Goal: Contribute content: Add original content to the website for others to see

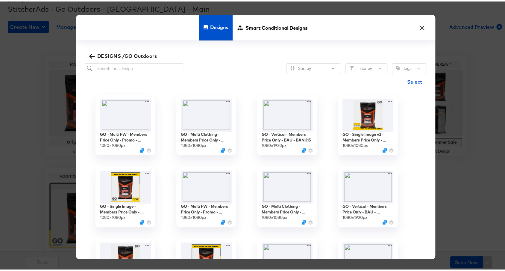
scroll to position [88, 0]
click at [147, 65] on input "search" at bounding box center [134, 67] width 98 height 11
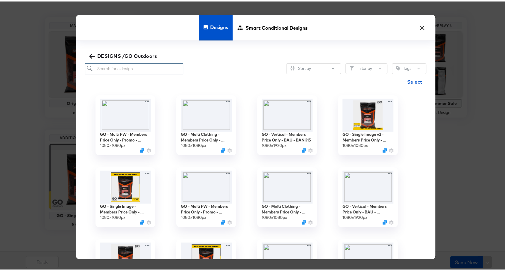
scroll to position [101, 0]
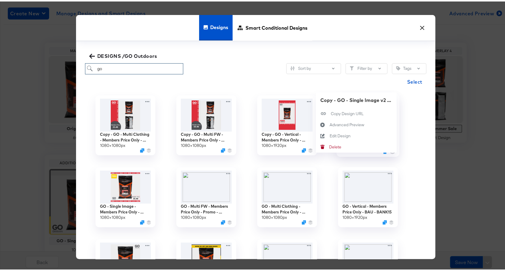
click at [389, 99] on div "Copy - GO - Single Image v2 - Members Price Only - Summer Sale 1080 × 1080 px C…" at bounding box center [367, 124] width 81 height 72
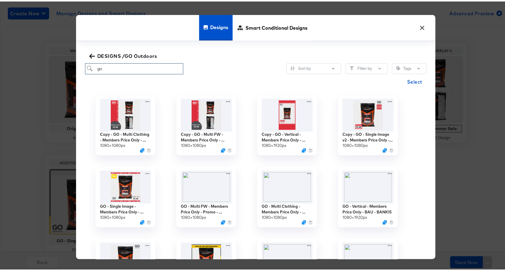
click at [403, 105] on div "Copy - GO - Single Image v2 - Members Price Only - Summer Sale 1080 × 1080 px" at bounding box center [367, 124] width 81 height 72
click at [385, 100] on div "Copy - GO - Single Image v2 - Members Price Only - Summer Sale 1080 × 1080 px" at bounding box center [367, 124] width 81 height 72
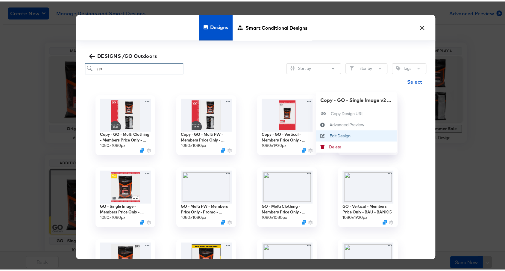
type input "go"
click at [353, 130] on button "Edit Design Edit Design" at bounding box center [356, 134] width 81 height 11
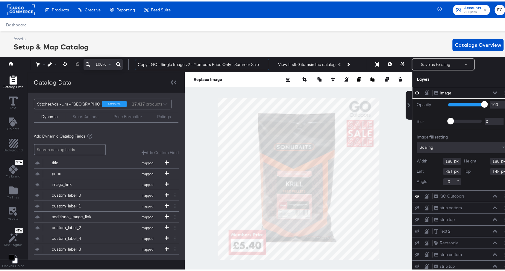
drag, startPoint x: 151, startPoint y: 63, endPoint x: 65, endPoint y: 48, distance: 87.5
click at [65, 48] on div "Assets Setup & Map Catalog Catalogs Overview 100% Copy - GO - Single Image v2 -…" at bounding box center [255, 154] width 511 height 248
click at [247, 63] on input "GO - Single Image v2 - Members Price Only - Summer Sale" at bounding box center [202, 62] width 134 height 11
type input "GO - Single Image v2 - Members Price Only - Summer Sale - Final Clearance"
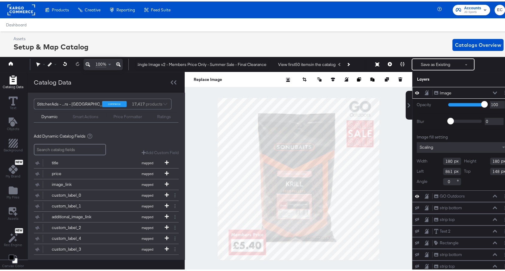
click at [387, 151] on div at bounding box center [298, 177] width 227 height 214
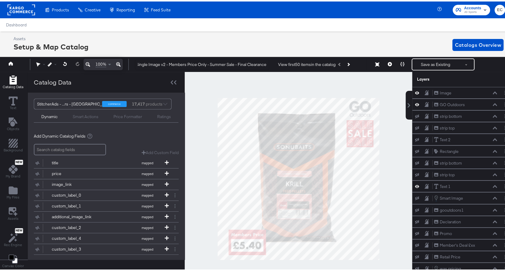
scroll to position [0, 0]
click at [9, 187] on icon "Add Files" at bounding box center [13, 189] width 9 height 8
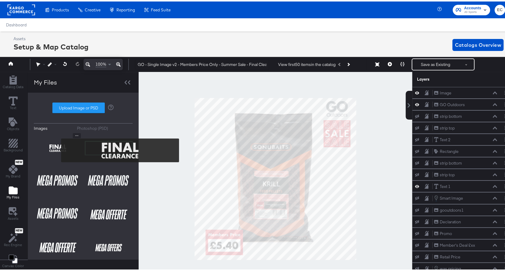
click at [57, 148] on img at bounding box center [58, 146] width 48 height 30
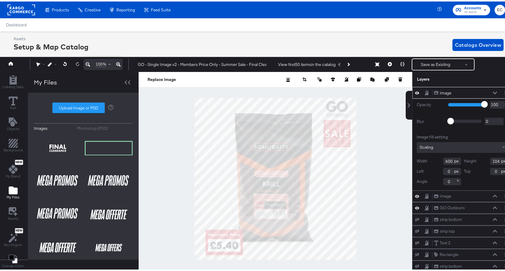
type input "636"
type input "348"
type input "417"
type input "72"
type input "743"
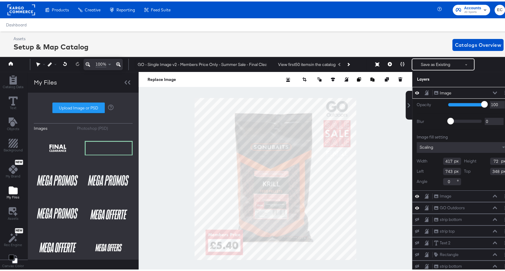
type input "346"
click at [11, 121] on icon "Add Text" at bounding box center [12, 120] width 9 height 9
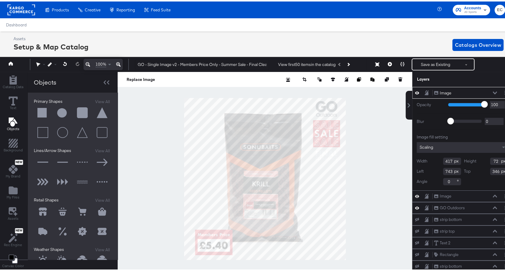
click at [43, 107] on button at bounding box center [43, 111] width 18 height 18
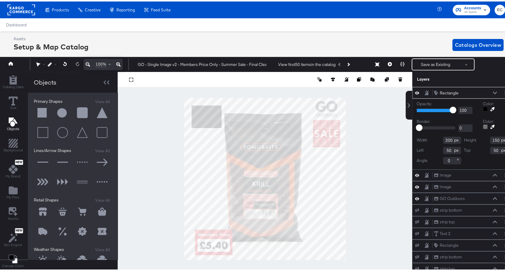
click at [483, 107] on div at bounding box center [485, 107] width 5 height 5
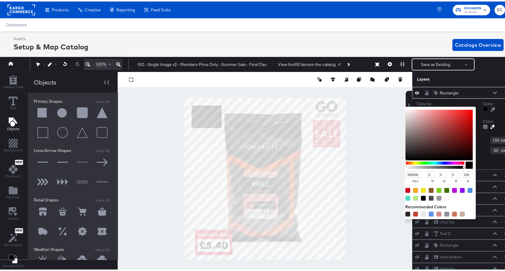
click at [405, 174] on input "000000" at bounding box center [413, 172] width 16 height 7
paste input "deprecated"
type input "deprecated"
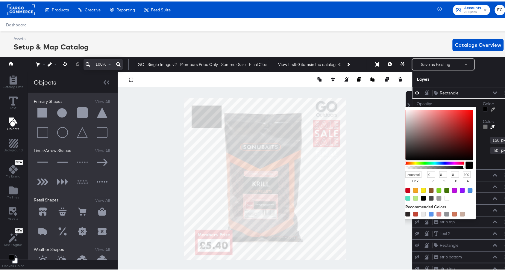
click at [405, 171] on input "deprecated" at bounding box center [413, 172] width 16 height 7
click at [405, 171] on input "000000" at bounding box center [413, 172] width 16 height 7
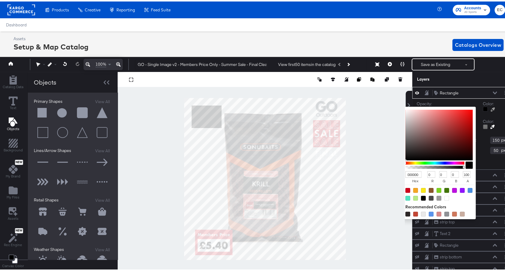
click at [405, 171] on input "000000" at bounding box center [413, 172] width 16 height 7
paste input "fed1"
type input "fed100"
type input "254"
type input "209"
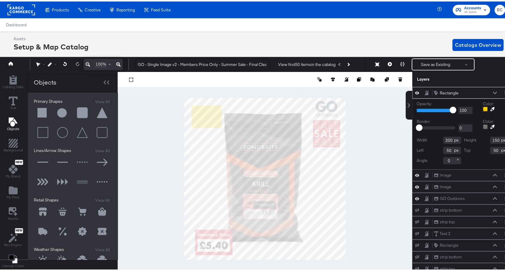
click at [39, 110] on button at bounding box center [43, 111] width 18 height 18
type input "128"
type input "268"
click at [483, 108] on div at bounding box center [485, 107] width 5 height 5
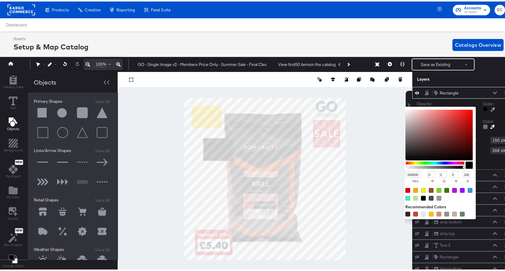
click at [405, 173] on input "000000" at bounding box center [413, 172] width 16 height 7
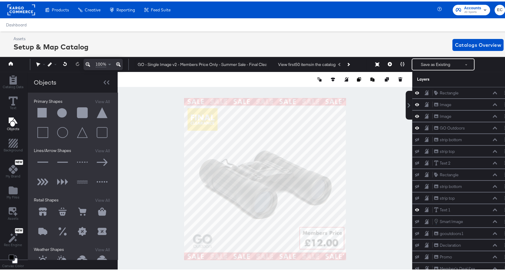
scroll to position [266, 0]
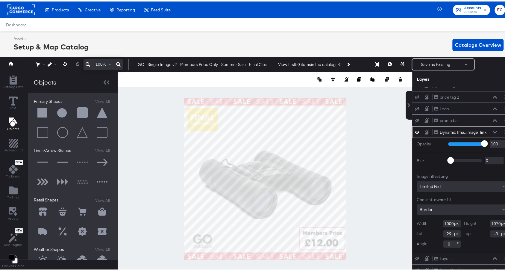
type input "476"
type input "137"
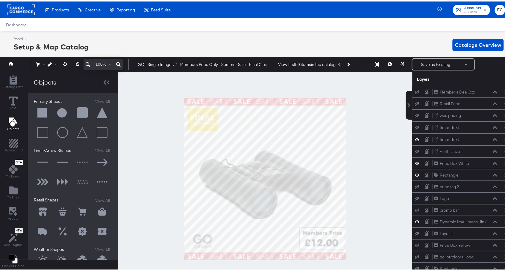
click at [145, 109] on div at bounding box center [265, 177] width 295 height 214
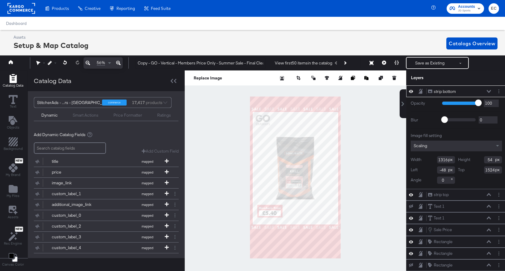
click at [139, 63] on input "Copy - GO - Vertical - Members Price Only - Summer Sale - Final Clearance" at bounding box center [200, 62] width 131 height 11
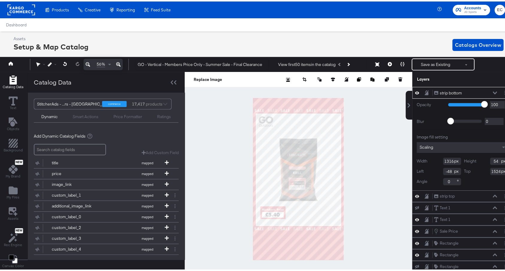
type input "GO - Vertical - Members Price Only - Summer Sale - Final Clearance"
click at [231, 146] on div at bounding box center [298, 177] width 227 height 214
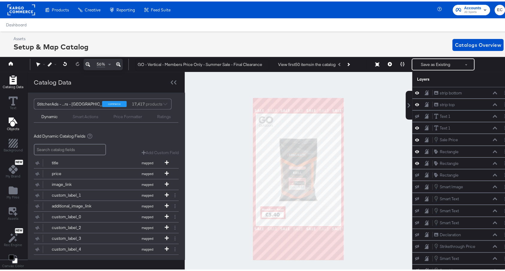
click at [19, 117] on button "Objects" at bounding box center [13, 123] width 20 height 17
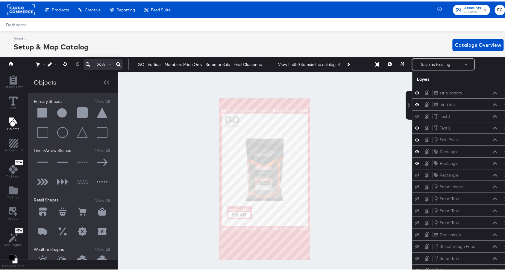
click at [39, 108] on button at bounding box center [43, 111] width 18 height 18
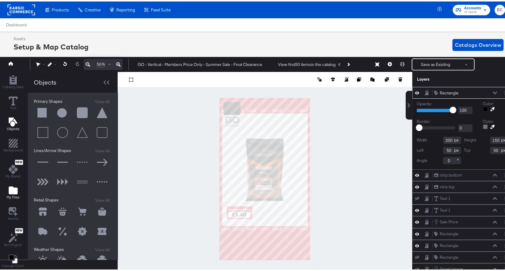
click at [11, 185] on icon "Add Files" at bounding box center [13, 189] width 9 height 8
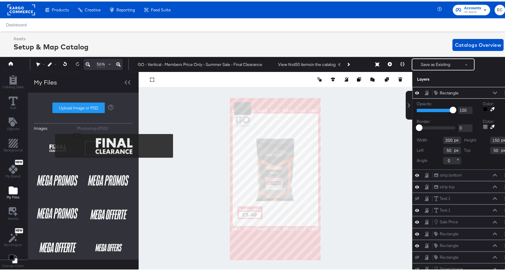
click at [51, 144] on img at bounding box center [58, 146] width 48 height 30
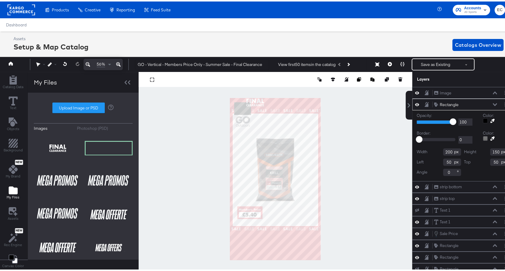
click at [483, 120] on div at bounding box center [485, 119] width 5 height 5
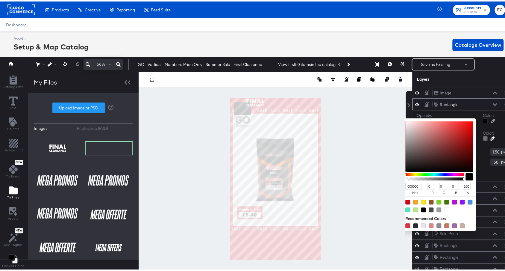
click at [405, 184] on input "000000" at bounding box center [413, 184] width 16 height 7
paste input "fed1"
type input "fed100"
type input "254"
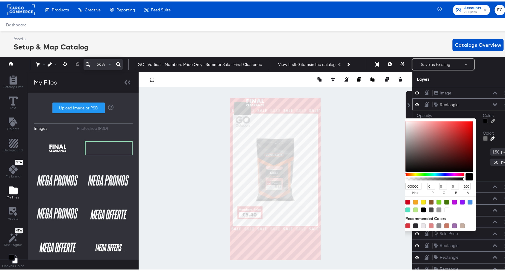
type input "209"
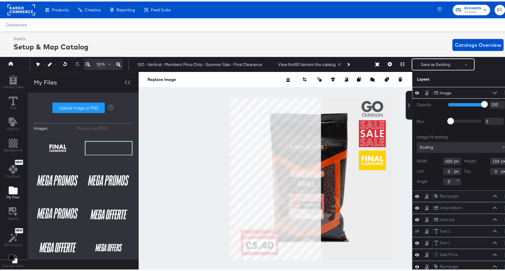
type input "188"
type input "1632"
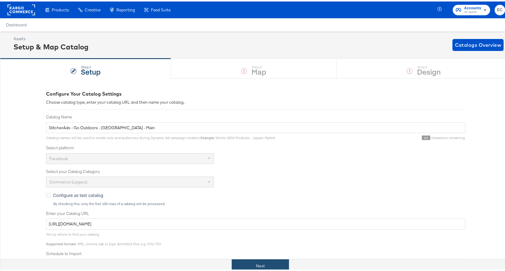
click at [262, 264] on button "Next" at bounding box center [260, 263] width 57 height 13
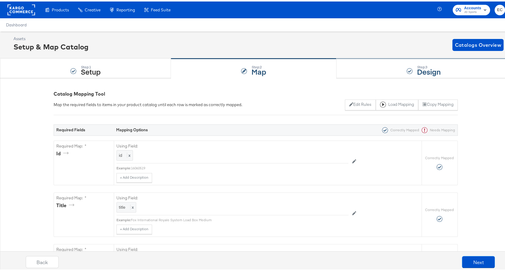
click at [375, 74] on div "Step: 3 Design" at bounding box center [423, 67] width 175 height 20
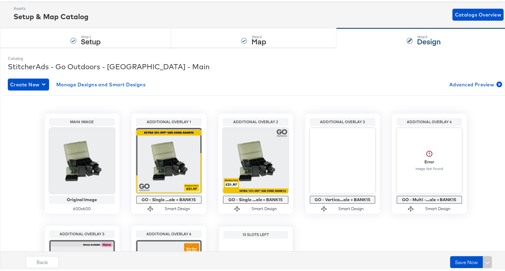
scroll to position [126, 0]
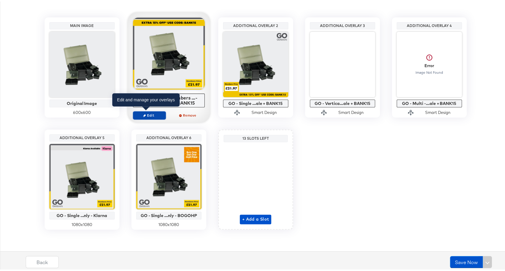
click at [149, 112] on span "Edit" at bounding box center [149, 113] width 28 height 4
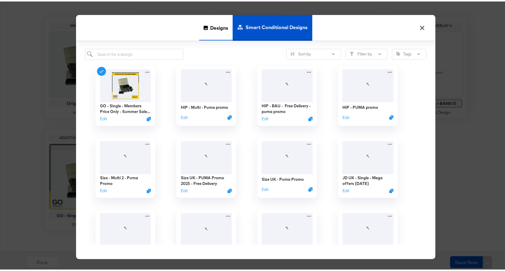
click at [213, 22] on span "Designs" at bounding box center [219, 26] width 18 height 26
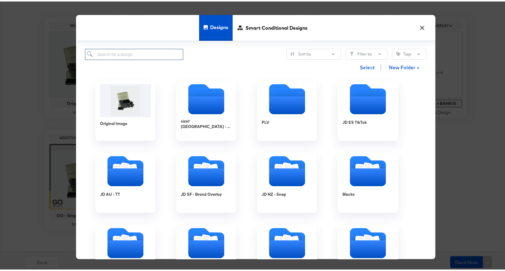
click at [165, 56] on input "search" at bounding box center [134, 52] width 98 height 11
type input "go"
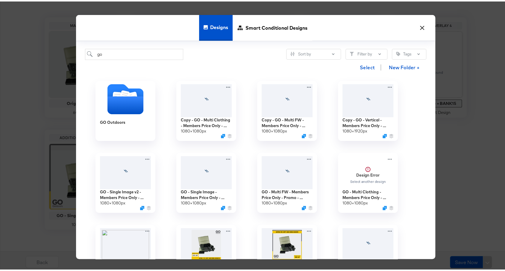
click at [221, 69] on div "Select New Folder +" at bounding box center [255, 65] width 341 height 15
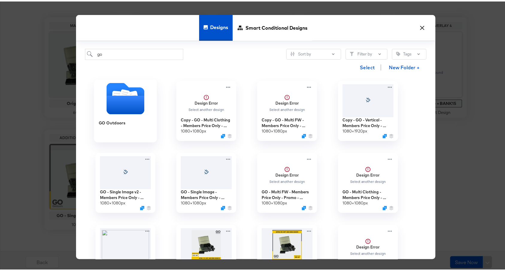
click at [119, 114] on div "GO Outdoors" at bounding box center [125, 125] width 54 height 23
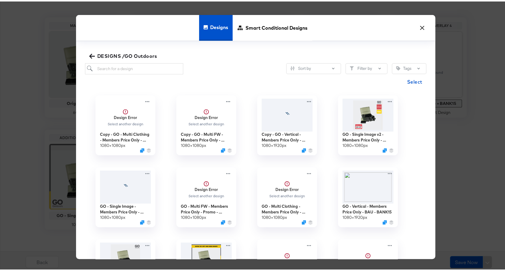
click at [215, 64] on div "Sort by Filter by Tags" at bounding box center [255, 67] width 341 height 11
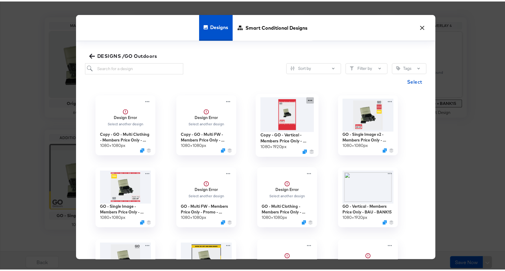
click at [306, 97] on div at bounding box center [309, 98] width 7 height 6
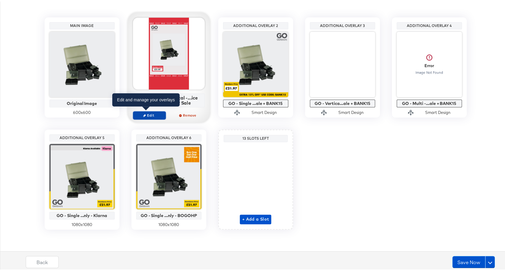
click at [141, 111] on span "Edit" at bounding box center [149, 113] width 28 height 4
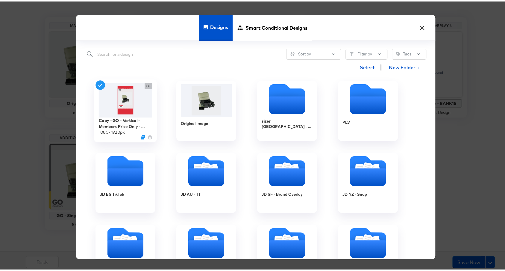
click at [145, 84] on icon at bounding box center [148, 84] width 7 height 6
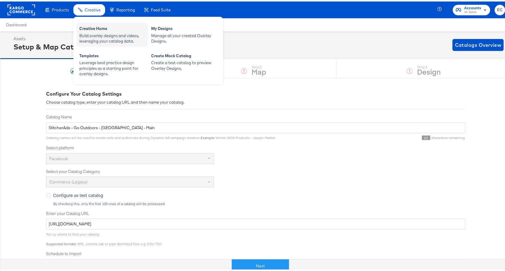
click at [93, 27] on div "Creative Home" at bounding box center [112, 27] width 66 height 7
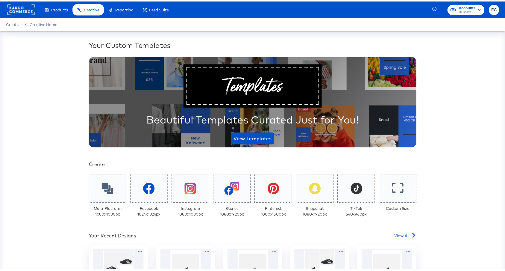
scroll to position [101, 0]
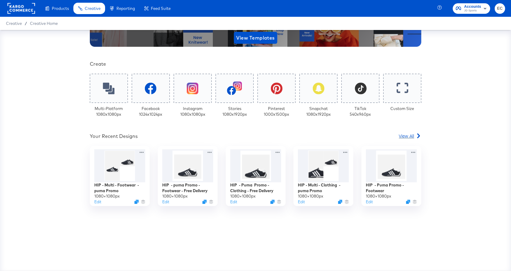
click at [409, 136] on span "View All" at bounding box center [406, 136] width 15 height 6
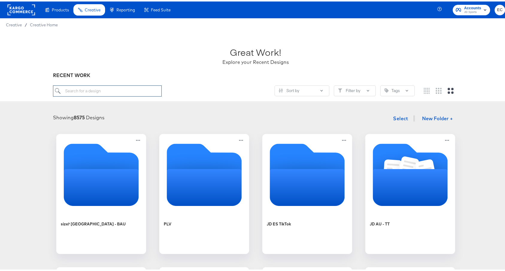
click at [84, 87] on input "search" at bounding box center [107, 89] width 108 height 11
type input "go"
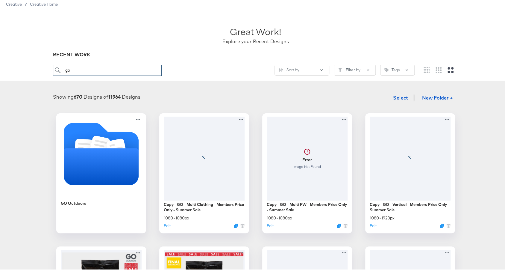
scroll to position [41, 0]
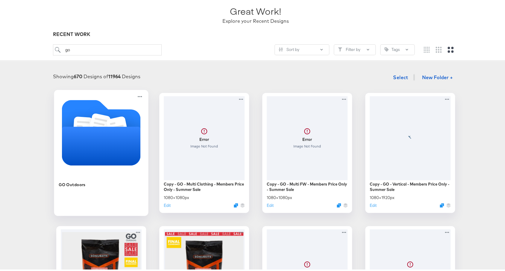
click at [110, 116] on icon "Folder" at bounding box center [101, 130] width 79 height 65
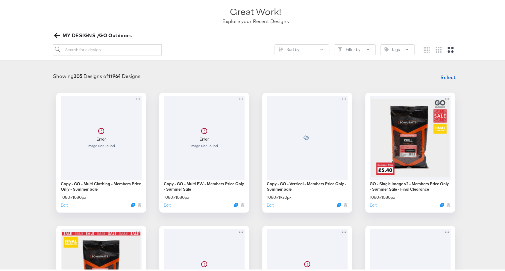
scroll to position [69, 0]
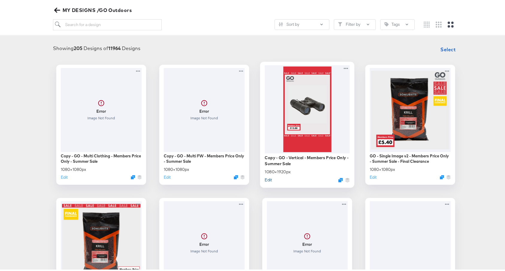
click at [266, 179] on button "Edit" at bounding box center [268, 178] width 7 height 6
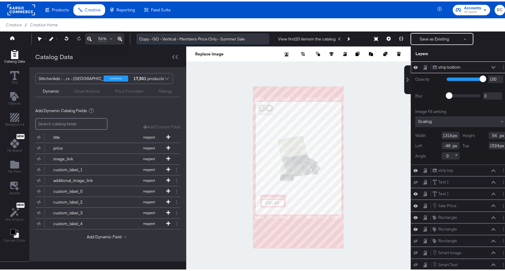
click at [152, 36] on input "Copy - GO - Vertical - Members Price Only - Summer Sale" at bounding box center [202, 37] width 133 height 11
type input "GO - Vertical - Members Price Only - Summer Sale"
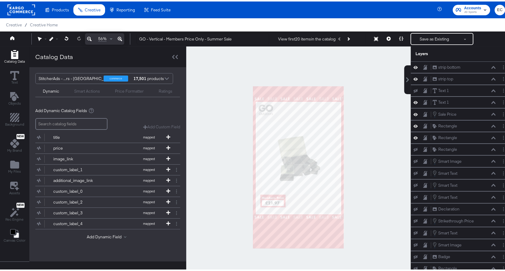
click at [233, 187] on div at bounding box center [298, 165] width 224 height 241
click at [10, 94] on icon "Add Text" at bounding box center [14, 94] width 9 height 9
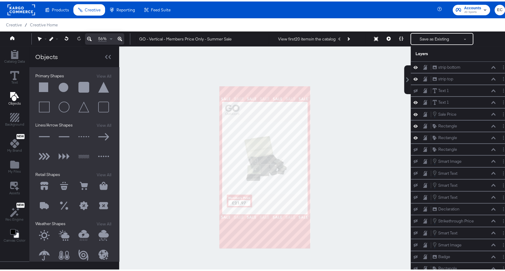
click at [44, 81] on button at bounding box center [44, 86] width 18 height 18
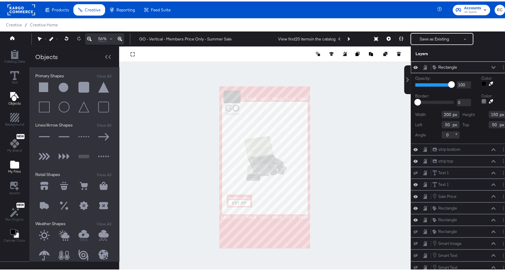
click at [17, 165] on icon "Add Files" at bounding box center [14, 163] width 9 height 8
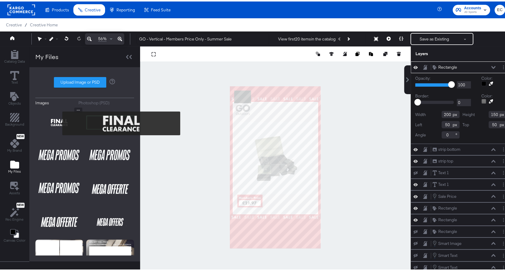
click at [59, 122] on img at bounding box center [59, 121] width 48 height 30
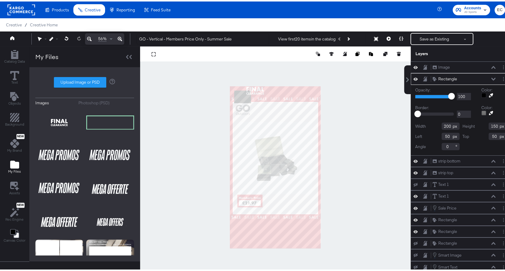
click at [481, 93] on div at bounding box center [483, 93] width 5 height 5
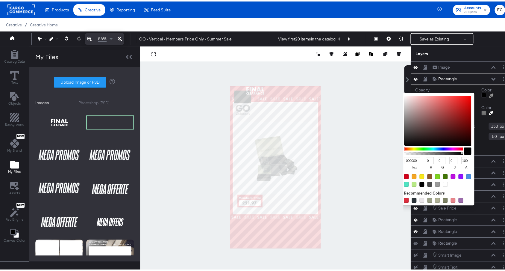
click at [404, 157] on input "000000" at bounding box center [412, 158] width 16 height 7
paste input "fed1"
type input "fed100"
type input "254"
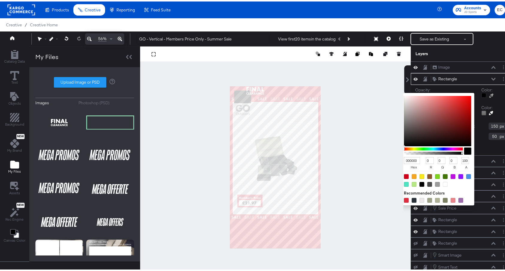
type input "209"
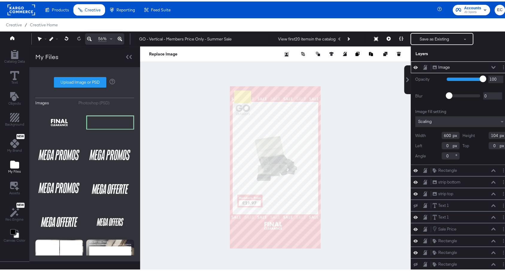
type input "213"
type input "1600"
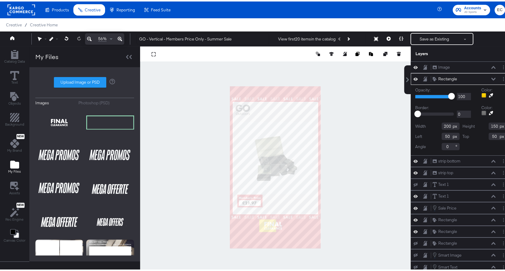
type input "369"
type input "1577"
type input "387"
type input "1578"
type input "240"
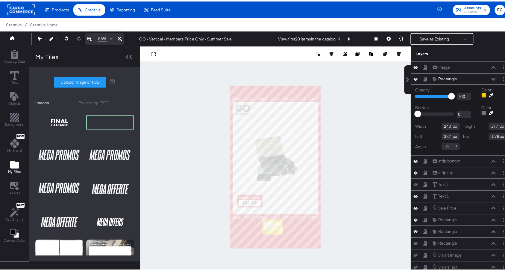
type input "177"
type input "259"
click at [327, 53] on div at bounding box center [358, 52] width 87 height 6
click at [329, 53] on icon at bounding box center [331, 52] width 4 height 4
click at [285, 61] on icon at bounding box center [287, 63] width 4 height 4
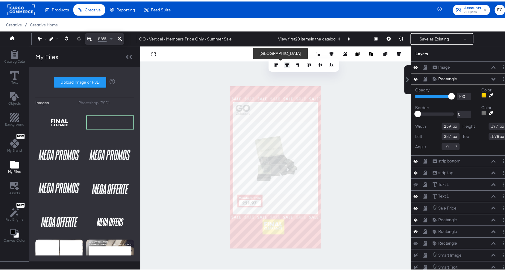
type input "410"
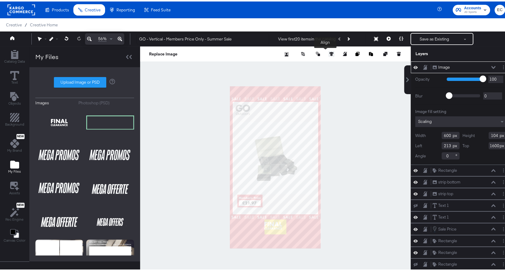
click at [328, 50] on button at bounding box center [331, 52] width 6 height 6
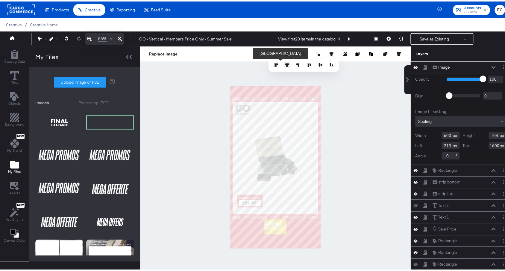
click at [285, 63] on icon at bounding box center [287, 63] width 4 height 4
type input "240"
type input "1612"
click at [359, 113] on div at bounding box center [275, 165] width 271 height 241
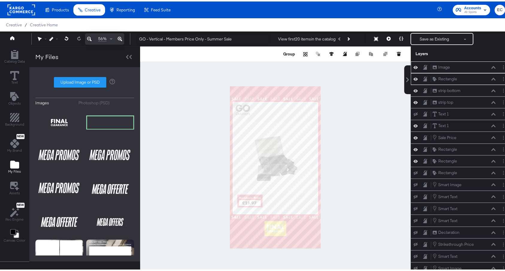
click at [356, 102] on div at bounding box center [275, 165] width 271 height 241
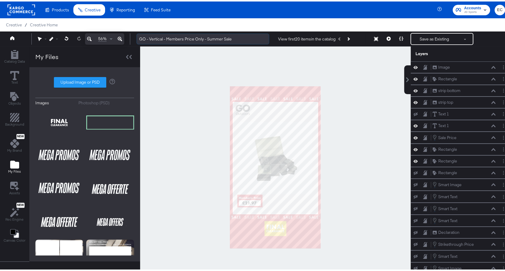
click at [241, 36] on input "GO - Vertical - Members Price Only - Summer Sale" at bounding box center [202, 37] width 133 height 11
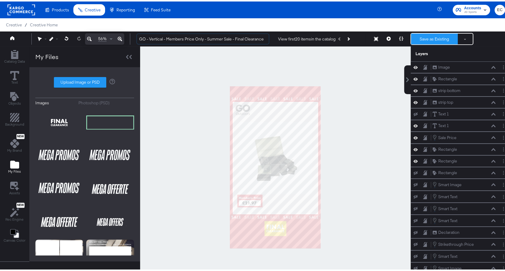
type input "GO - Vertical - Members Price Only - Summer Sale - Final Clearance"
click at [435, 35] on button "Save as Existing" at bounding box center [434, 37] width 47 height 11
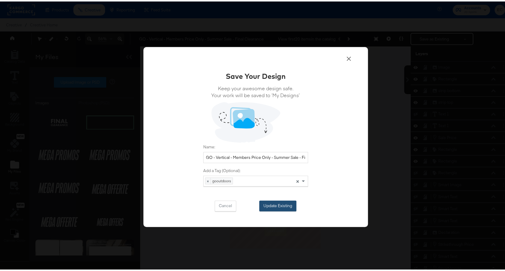
click at [286, 207] on button "Update Existing" at bounding box center [277, 204] width 37 height 11
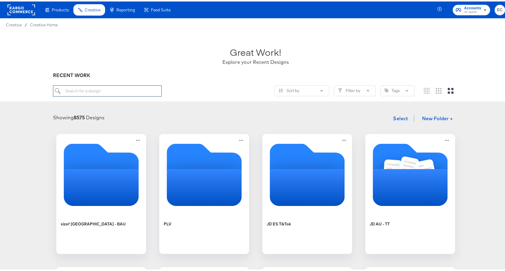
click at [121, 92] on input "search" at bounding box center [107, 89] width 108 height 11
type input "go"
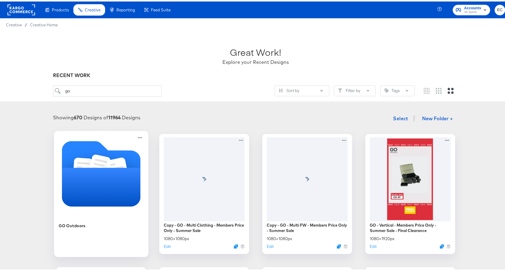
click at [114, 179] on icon "Folder" at bounding box center [101, 185] width 79 height 39
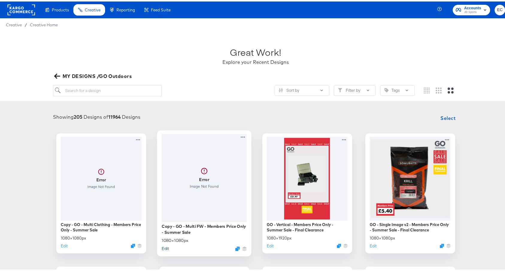
click at [164, 245] on button "Edit" at bounding box center [165, 247] width 7 height 6
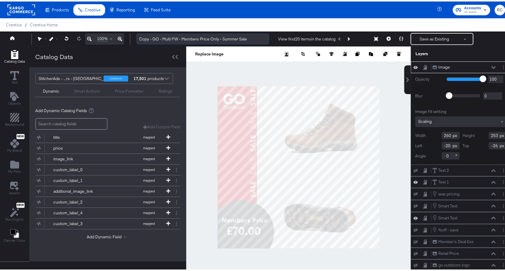
drag, startPoint x: 154, startPoint y: 41, endPoint x: 145, endPoint y: 38, distance: 8.7
click at [145, 38] on input "Copy - GO - Multi FW - Members Price Only - Summer Sale" at bounding box center [202, 37] width 133 height 11
click at [153, 39] on input "Copy - GO - Multi FW - Members Price Only - Summer Sale" at bounding box center [202, 37] width 133 height 11
drag, startPoint x: 153, startPoint y: 40, endPoint x: 133, endPoint y: 38, distance: 20.1
click at [133, 38] on div "Copy - GO - Multi FW - Members Price Only - Summer Sale View first 20 items in …" at bounding box center [318, 37] width 373 height 12
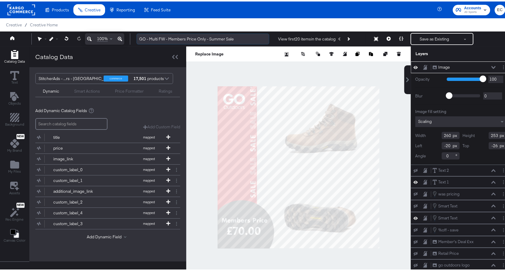
click at [240, 38] on input "GO - Multi FW - Members Price Only - Summer Sale" at bounding box center [202, 37] width 133 height 11
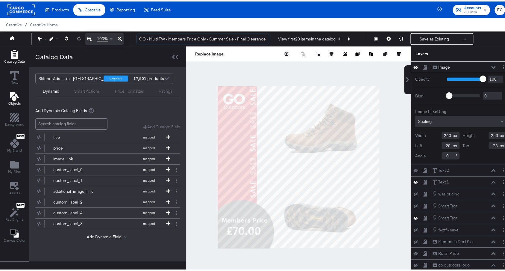
type input "GO - Multi FW - Members Price Only - Summer Sale - Final Clearance"
click at [13, 94] on icon "Add Text" at bounding box center [14, 94] width 9 height 9
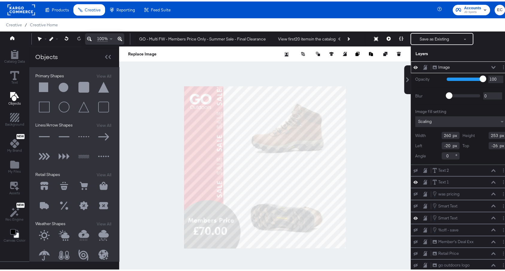
click at [39, 82] on button at bounding box center [44, 86] width 18 height 18
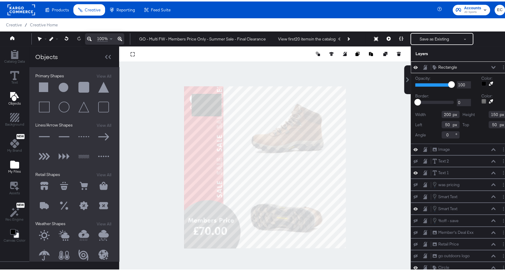
click at [15, 167] on span "My Files" at bounding box center [14, 169] width 13 height 5
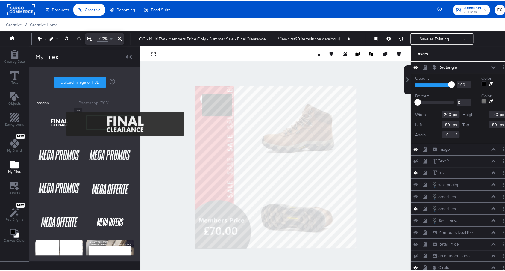
click at [62, 122] on img at bounding box center [59, 121] width 48 height 30
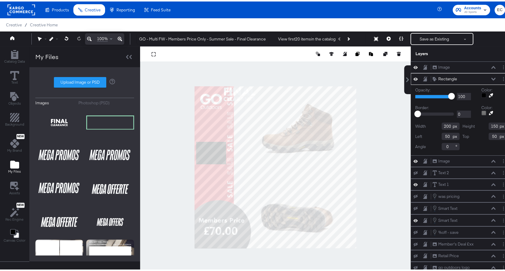
type input "10"
type input "370"
type input "33"
type input "543"
type input "271"
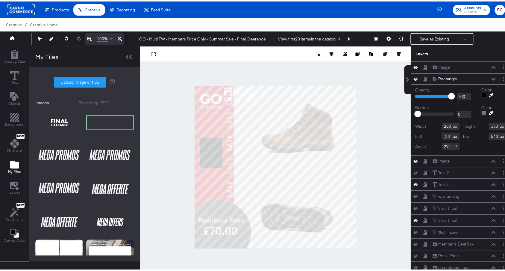
type input "37"
type input "546"
click at [442, 144] on input "269" at bounding box center [451, 144] width 18 height 7
type input "180"
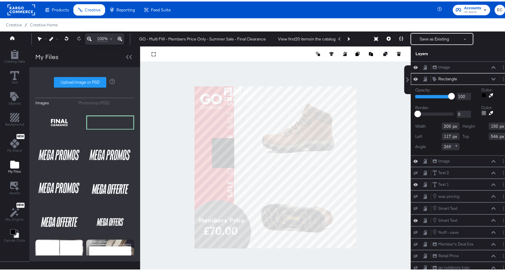
type input "115"
type input "270"
type input "31"
type input "532"
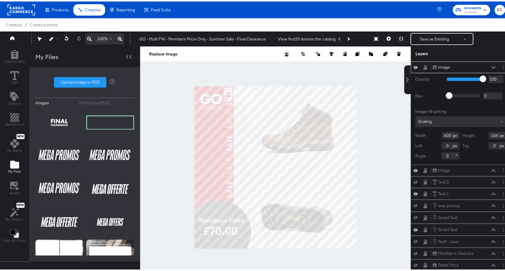
type input "-190"
type input "368"
click at [184, 146] on div at bounding box center [275, 165] width 271 height 241
type input "59"
type input "720"
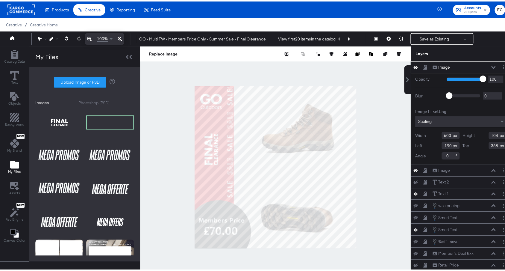
type input "270"
type input "752"
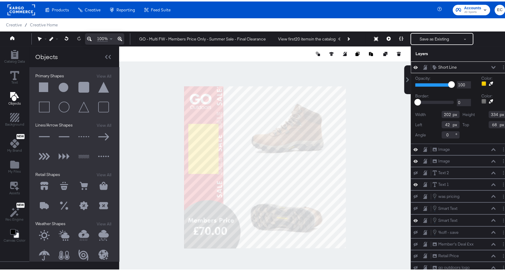
type input "9"
type input "250"
type input "175"
type input "280"
type input "30"
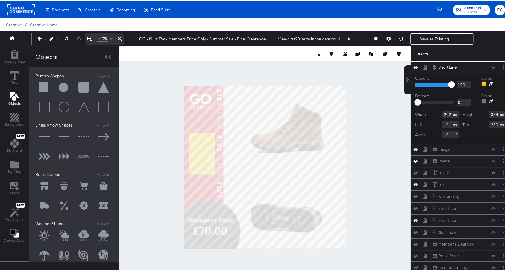
type input "309"
click at [491, 65] on icon at bounding box center [493, 65] width 4 height 3
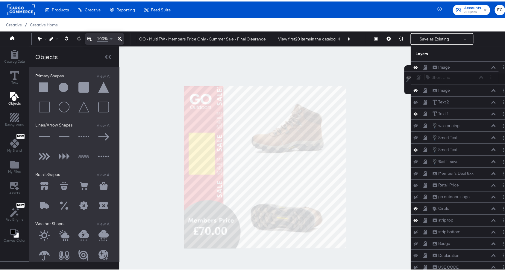
drag, startPoint x: 468, startPoint y: 66, endPoint x: 467, endPoint y: 79, distance: 13.2
click at [467, 79] on div "Short Line Short Line Image Image Image Image Text 2 Text 2 Text 1 Text 1 was p…" at bounding box center [461, 229] width 100 height 339
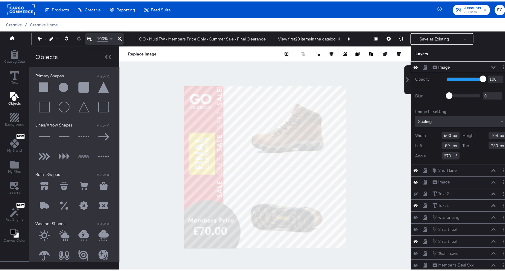
type input "66"
type input "749"
click at [154, 169] on div at bounding box center [265, 165] width 292 height 241
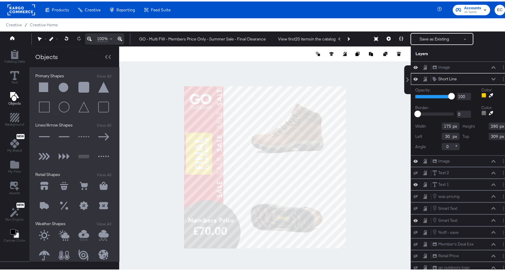
type input "12"
type input "164"
type input "30"
click at [153, 148] on div at bounding box center [265, 165] width 292 height 241
type input "36"
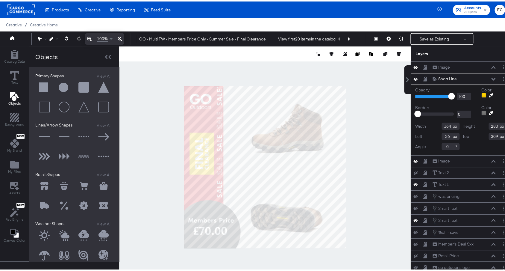
click at [148, 143] on div at bounding box center [265, 165] width 292 height 241
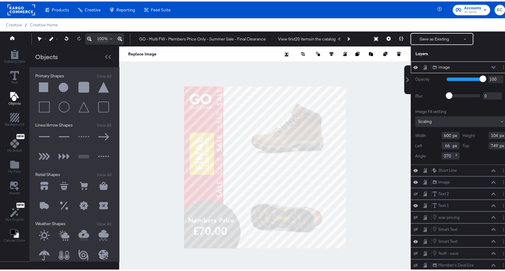
click at [165, 136] on div at bounding box center [265, 165] width 292 height 241
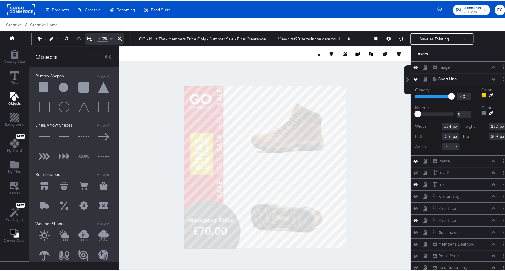
type input "152"
type input "42"
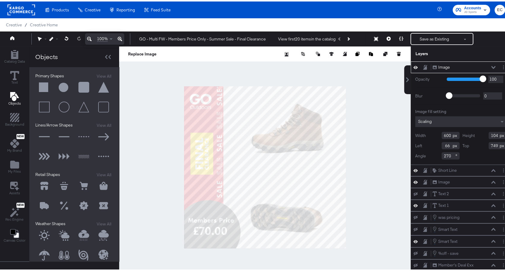
type input "67"
click at [155, 146] on div at bounding box center [265, 165] width 292 height 241
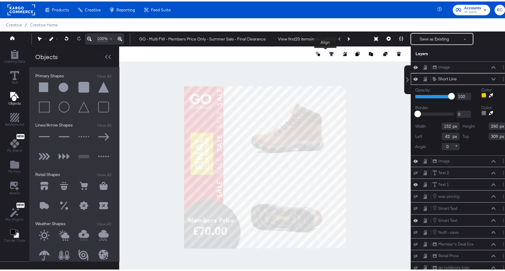
click at [329, 53] on icon at bounding box center [331, 52] width 4 height 4
click at [318, 62] on icon at bounding box center [320, 63] width 4 height 4
type input "400"
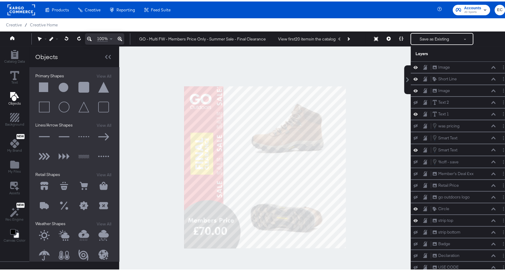
click at [159, 135] on div at bounding box center [265, 165] width 292 height 241
click at [421, 33] on button "Save as Existing" at bounding box center [434, 37] width 47 height 11
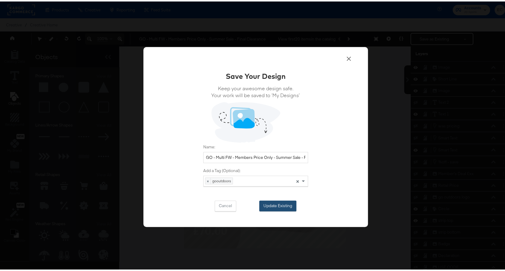
click at [278, 201] on button "Update Existing" at bounding box center [277, 204] width 37 height 11
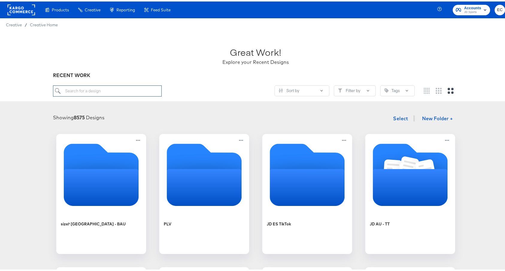
click at [125, 93] on input "search" at bounding box center [107, 89] width 108 height 11
type input "go"
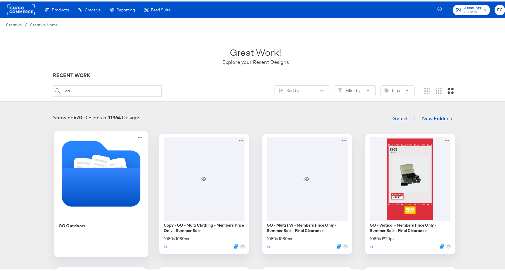
click at [101, 187] on icon "Folder" at bounding box center [101, 185] width 79 height 39
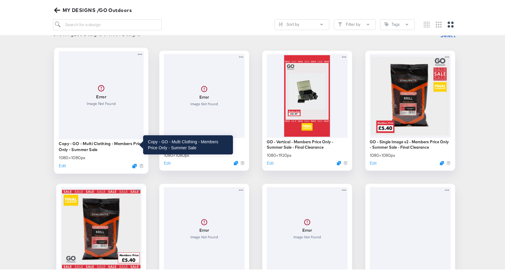
scroll to position [73, 0]
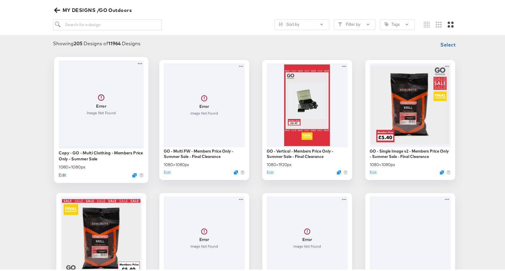
click at [59, 172] on button "Edit" at bounding box center [62, 173] width 7 height 6
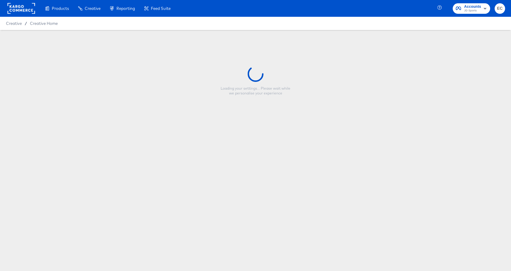
type input "Copy - GO - Multi Clothing - Members Price Only - Summer Sale"
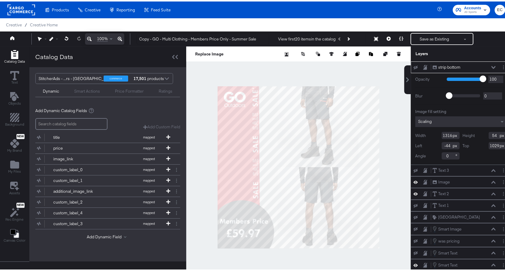
click at [201, 139] on div at bounding box center [298, 165] width 224 height 241
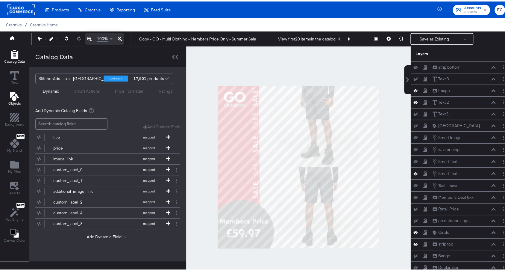
click at [14, 93] on icon "Add Text" at bounding box center [14, 94] width 9 height 9
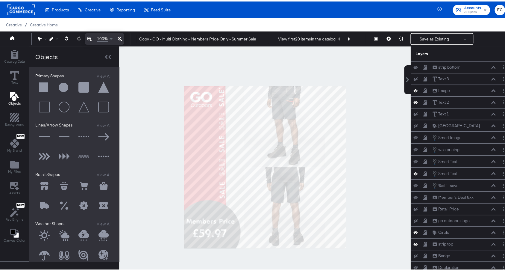
click at [43, 83] on button at bounding box center [44, 86] width 18 height 18
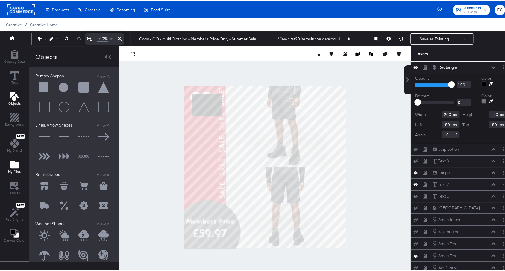
click at [11, 163] on icon "Add Files" at bounding box center [14, 163] width 9 height 8
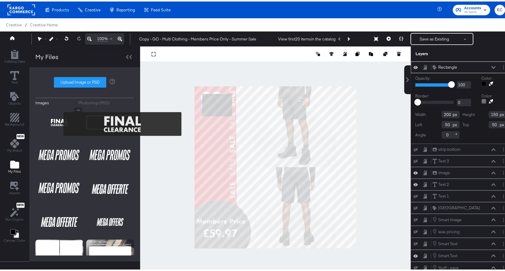
click at [59, 122] on img at bounding box center [59, 121] width 48 height 30
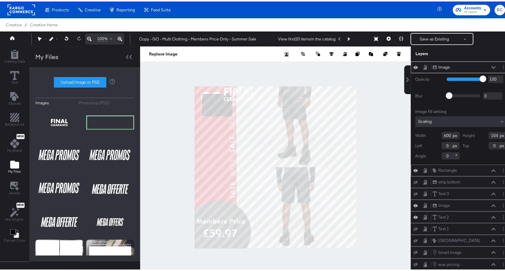
click at [456, 169] on div "Rectangle Rectangle" at bounding box center [463, 169] width 63 height 6
click at [456, 167] on div "Rectangle Rectangle" at bounding box center [463, 169] width 63 height 6
click at [491, 169] on button at bounding box center [493, 169] width 5 height 4
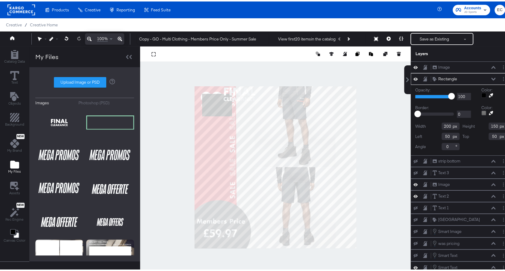
click at [481, 93] on div at bounding box center [483, 93] width 5 height 5
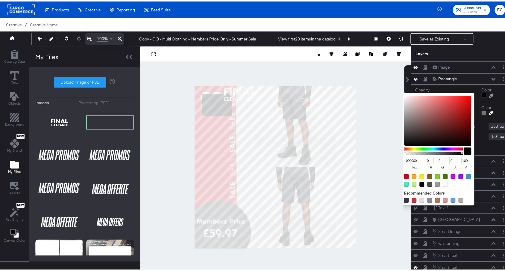
click at [404, 159] on input "000000" at bounding box center [412, 158] width 16 height 7
paste input "fed1"
type input "fed100"
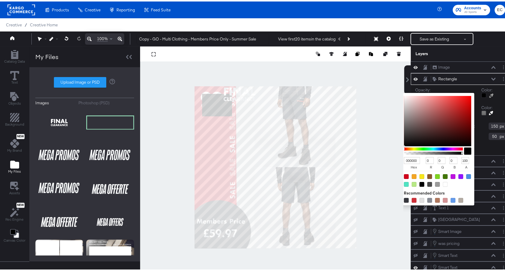
type input "254"
type input "209"
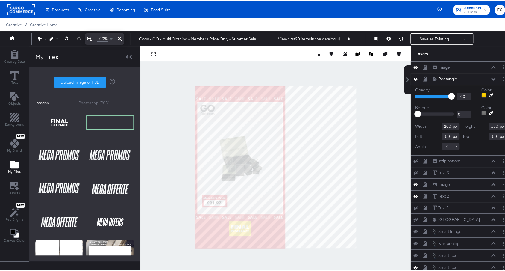
type input "-16"
type input "370"
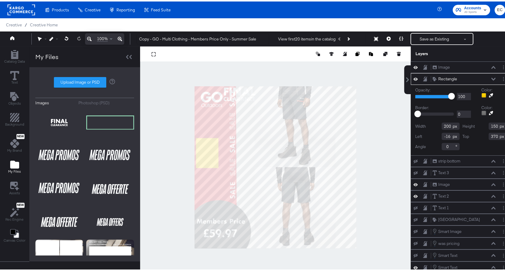
type input "159"
type input "345"
type input "90"
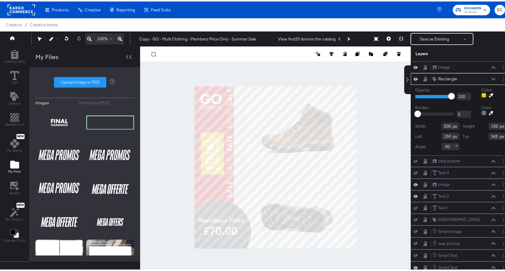
type input "188"
type input "343"
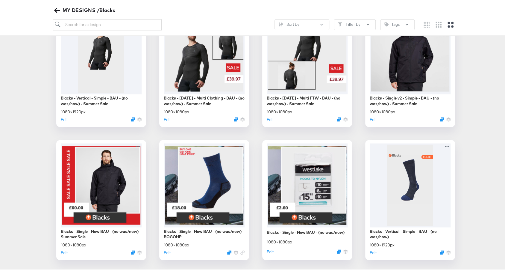
scroll to position [663, 0]
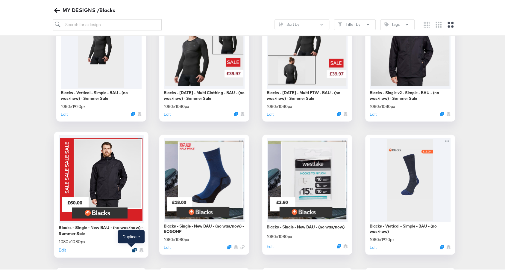
click at [132, 247] on icon "Duplicate" at bounding box center [134, 248] width 4 height 4
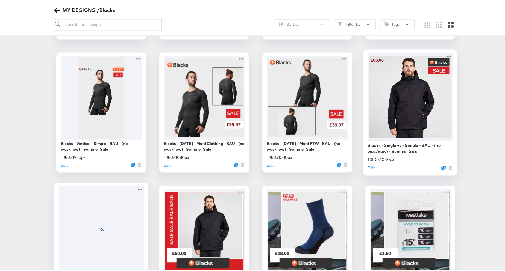
scroll to position [602, 0]
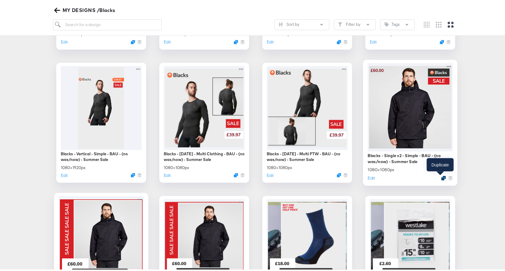
click at [441, 175] on icon "Duplicate" at bounding box center [443, 176] width 4 height 4
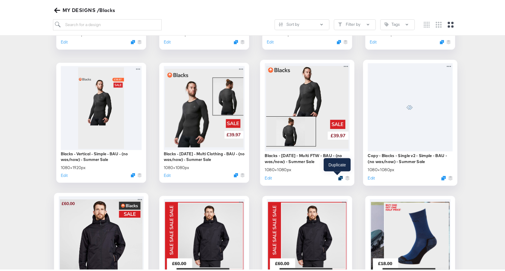
click at [338, 176] on icon "Duplicate" at bounding box center [340, 176] width 4 height 4
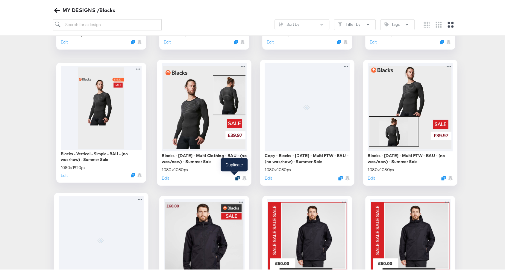
click at [235, 176] on icon "Duplicate" at bounding box center [237, 176] width 4 height 4
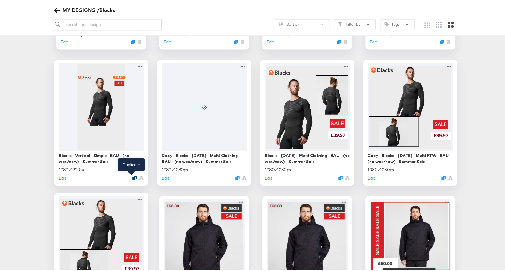
click at [132, 175] on icon "Duplicate" at bounding box center [134, 176] width 4 height 4
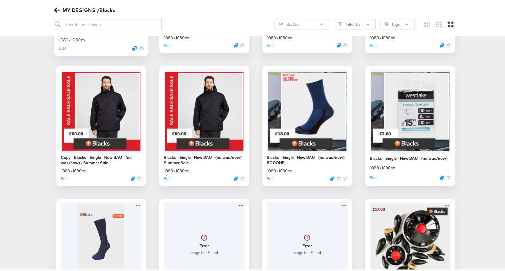
scroll to position [824, 0]
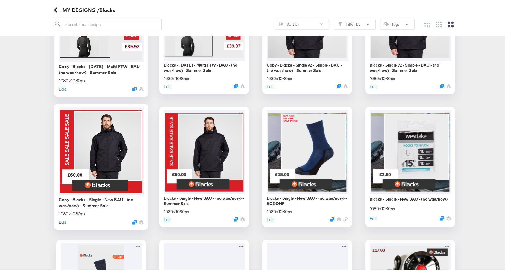
click at [59, 221] on button "Edit" at bounding box center [62, 220] width 7 height 6
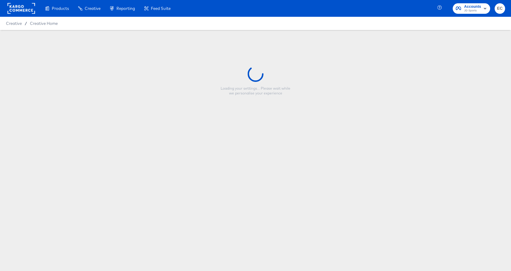
type input "Copy - Blacks - Single - New BAU - (no was/now) - Summer Sale"
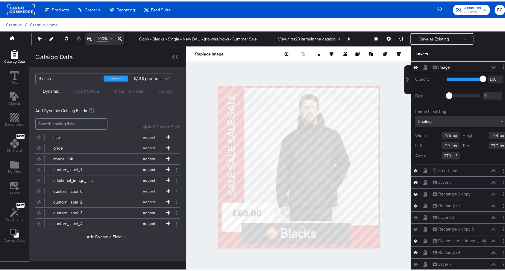
type input "382"
type input "1255"
type input "60"
type input "791"
drag, startPoint x: 434, startPoint y: 154, endPoint x: 471, endPoint y: 156, distance: 36.8
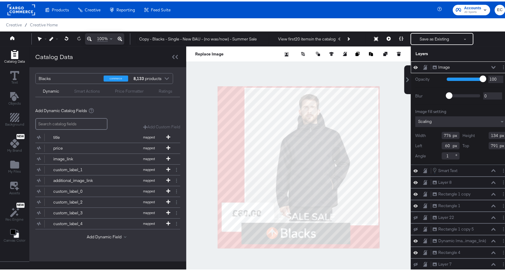
click at [471, 155] on div "Width 776 Height 134 Left 60 Top 791 Angle 1" at bounding box center [460, 144] width 91 height 28
type input "0"
type input "84"
type input "886"
type input "310"
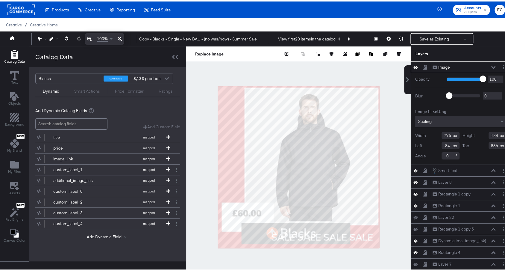
type input "940"
click at [195, 233] on div at bounding box center [298, 165] width 224 height 241
type input "1098"
type input "190"
type input "-22"
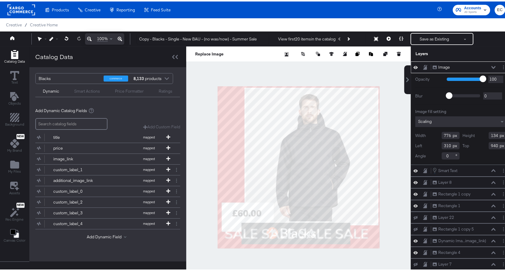
type input "890"
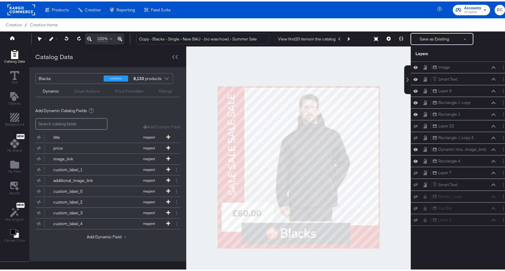
drag, startPoint x: 152, startPoint y: 37, endPoint x: 133, endPoint y: 35, distance: 19.5
click at [133, 35] on div "Copy - Blacks - Single - New BAU - (no was/now) - Summer Sale View first 20 ite…" at bounding box center [318, 37] width 373 height 12
type input "Blacks - Single - New BAU - (no was/now) - Summer Sale"
click at [16, 98] on icon "Add Text" at bounding box center [14, 94] width 9 height 9
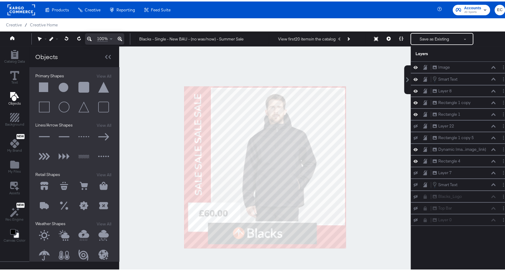
click at [46, 87] on button at bounding box center [44, 86] width 18 height 18
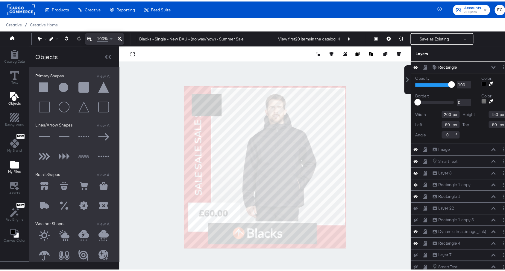
click at [17, 164] on icon "Add Files" at bounding box center [14, 163] width 9 height 8
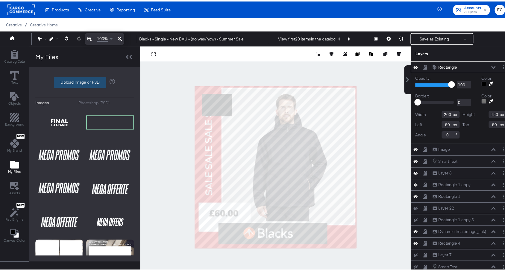
click at [70, 82] on label "Upload Image or PSD" at bounding box center [80, 81] width 52 height 10
click at [85, 81] on input "Upload Image or PSD" at bounding box center [85, 81] width 0 height 0
type input "C:\fakepath\BL_Fb_Overlay _Export Transparent PNG_.png"
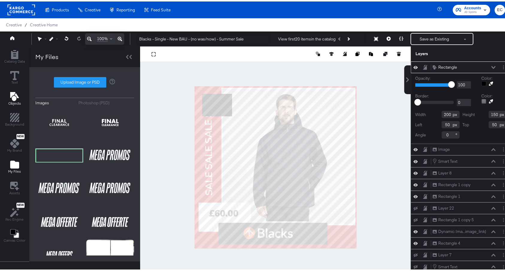
click at [9, 92] on div "Objects" at bounding box center [14, 97] width 13 height 14
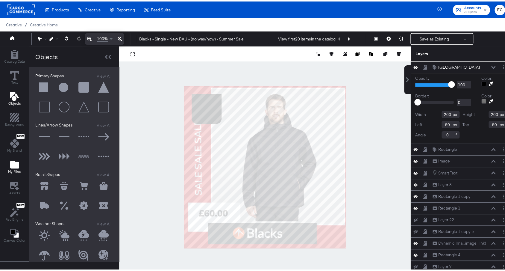
click at [16, 166] on icon "Add Files" at bounding box center [14, 162] width 9 height 9
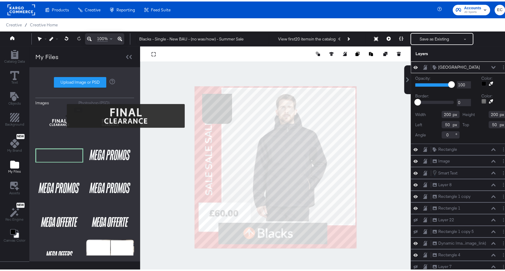
click at [63, 114] on img at bounding box center [59, 121] width 48 height 30
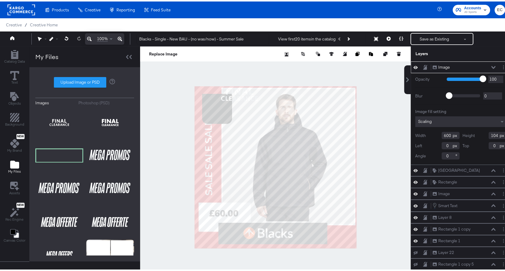
type input "-150"
type input "288"
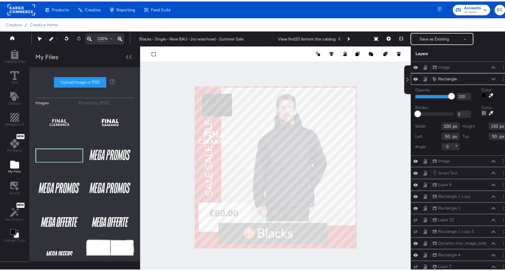
type input "422"
type input "174"
type input "114"
type input "97"
type input "140"
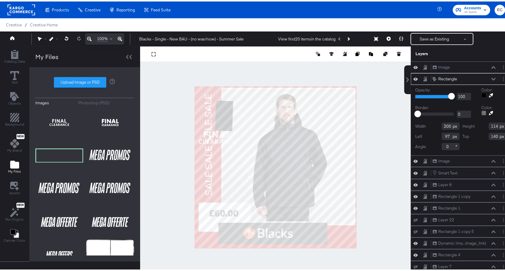
type input "257"
type input "99"
drag, startPoint x: 439, startPoint y: 146, endPoint x: 443, endPoint y: 145, distance: 4.6
click at [443, 145] on input "92" at bounding box center [451, 144] width 18 height 7
type input "90"
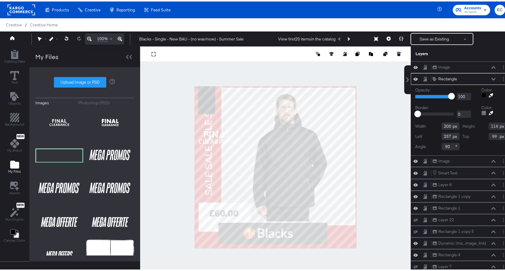
type input "137"
type input "-15"
type input "150"
type input "11"
click at [162, 179] on div at bounding box center [275, 165] width 271 height 241
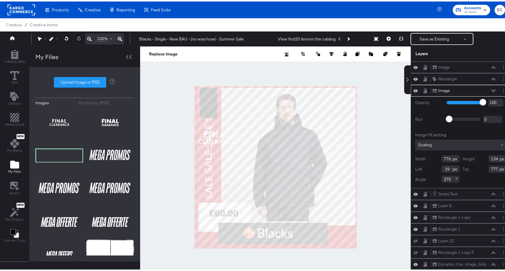
type input "803"
click at [168, 128] on div at bounding box center [275, 165] width 271 height 241
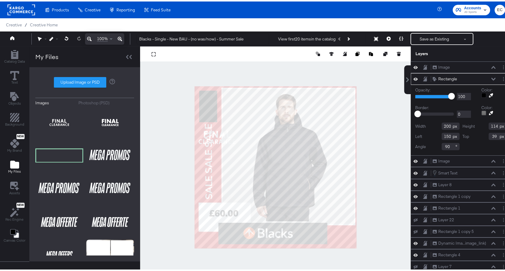
type input "29"
type input "210"
type input "120"
type input "153"
type input "26"
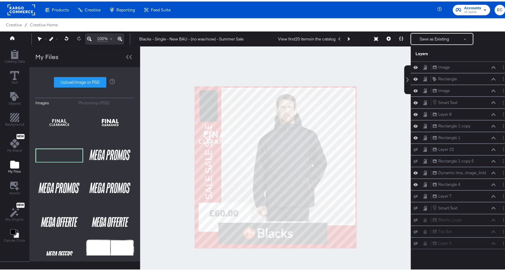
click at [166, 109] on div at bounding box center [275, 165] width 271 height 241
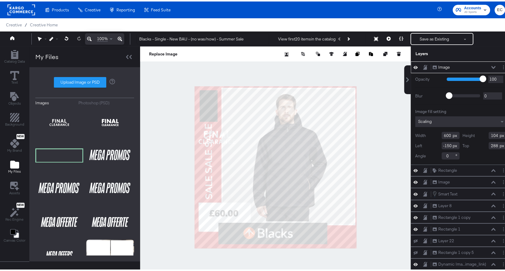
type input "-158"
type input "294"
type input "81"
type input "644"
drag, startPoint x: 439, startPoint y: 155, endPoint x: 459, endPoint y: 154, distance: 20.1
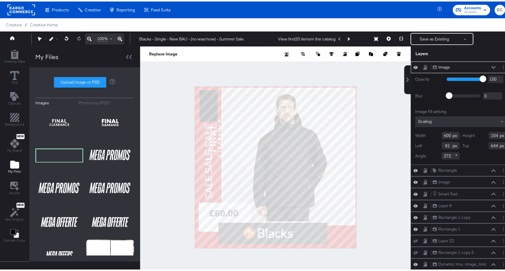
click at [459, 154] on div "Width 600 Height 104 Left 81 Top 644 Angle 272" at bounding box center [460, 144] width 91 height 28
type input "270"
type input "460"
type input "80"
type input "105"
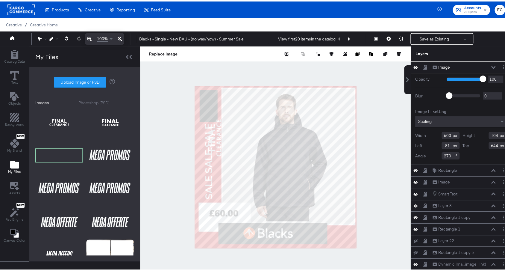
type input "504"
type input "54"
type input "361"
type input "446"
type input "77"
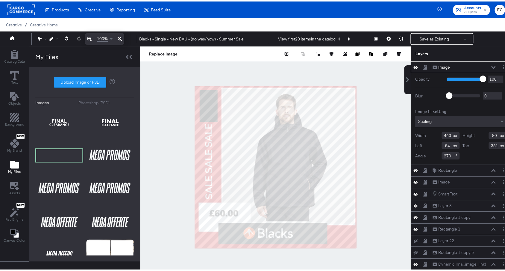
type input "56"
type input "347"
type input "55"
type input "354"
click at [177, 109] on div at bounding box center [275, 165] width 271 height 241
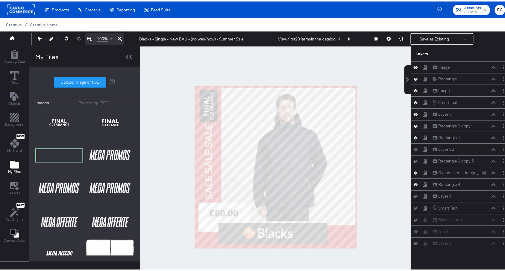
click at [163, 117] on div at bounding box center [275, 165] width 271 height 241
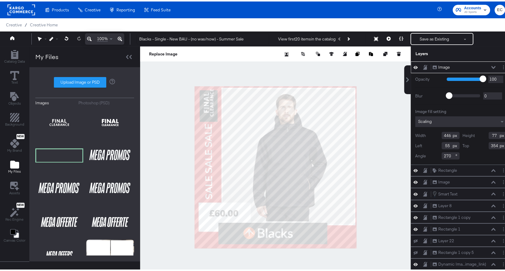
type input "120"
type input "340"
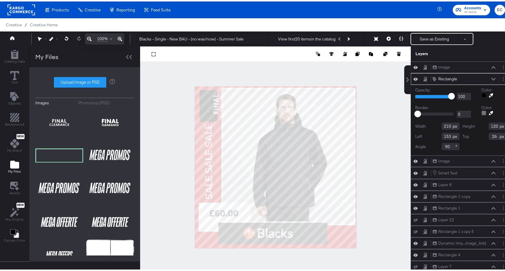
click at [177, 113] on div at bounding box center [275, 165] width 271 height 241
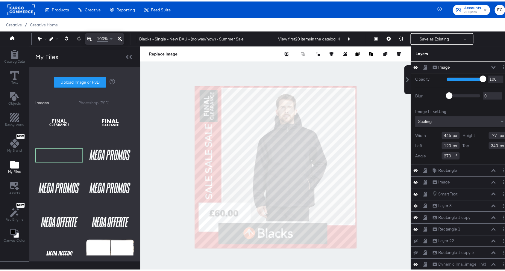
type input "55"
type input "354"
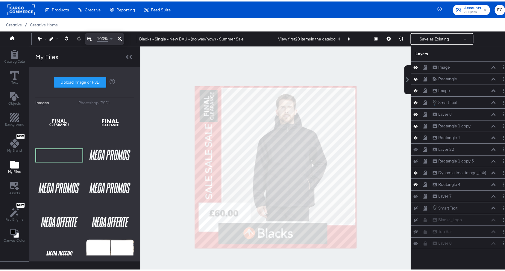
click at [170, 112] on div at bounding box center [275, 165] width 271 height 241
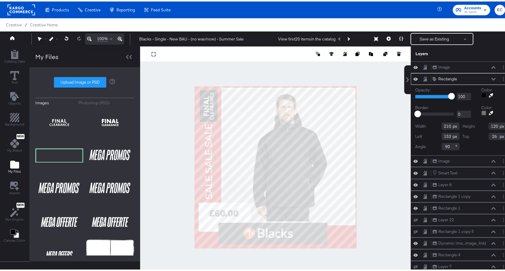
click at [481, 96] on div "Color:" at bounding box center [493, 92] width 25 height 13
click at [481, 92] on div at bounding box center [483, 93] width 5 height 5
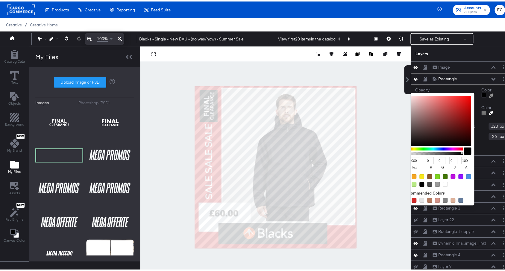
type input "5D1E1E"
type input "93"
type input "30"
type input "6C2727"
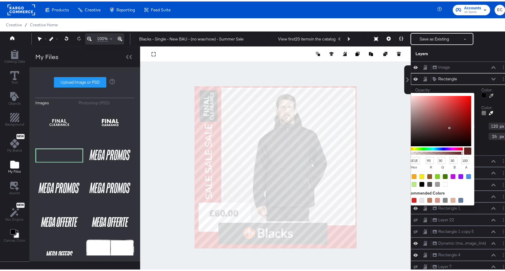
type input "108"
type input "39"
type input "7C3333"
type input "124"
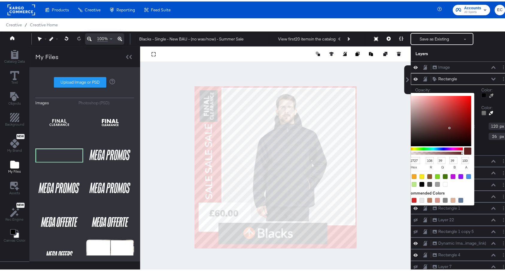
type input "51"
type input "A75B5B"
type input "167"
type input "91"
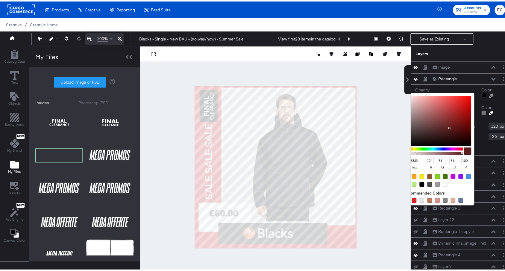
type input "91"
type input "B46B6B"
type input "180"
type input "107"
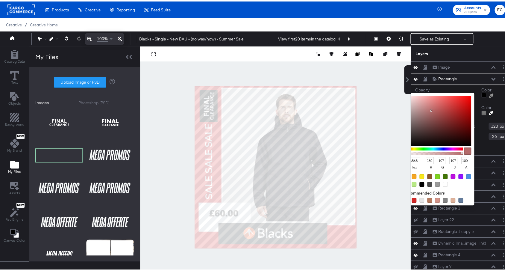
type input "CB8B8B"
type input "203"
type input "139"
type input "DAA2A2"
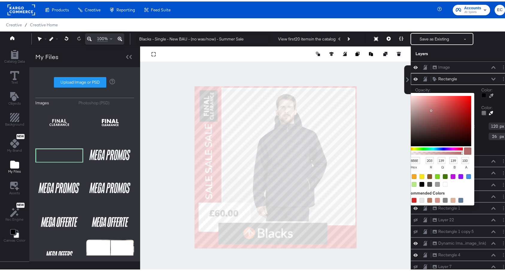
type input "218"
type input "162"
type input "E5B2B2"
type input "229"
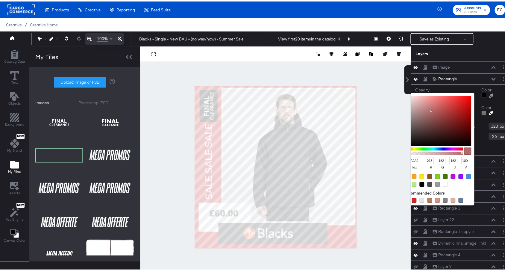
type input "178"
type input "E5B3B3"
type input "179"
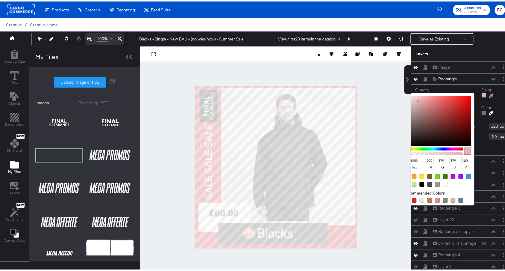
type input "E5B4B4"
type input "180"
type input "E3B3B3"
type input "227"
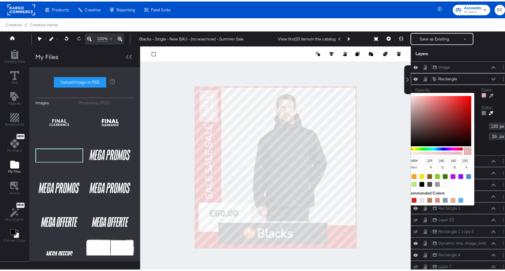
type input "179"
type input "E3B4B4"
type input "180"
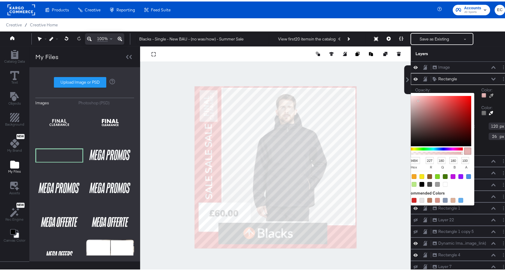
type input "E2B4B4"
type input "226"
type input "E0B5B5"
type input "224"
type input "181"
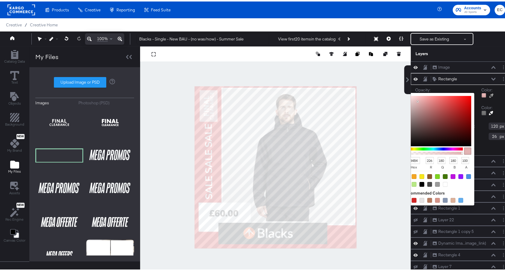
type input "181"
type input "DFBABA"
type input "223"
type input "186"
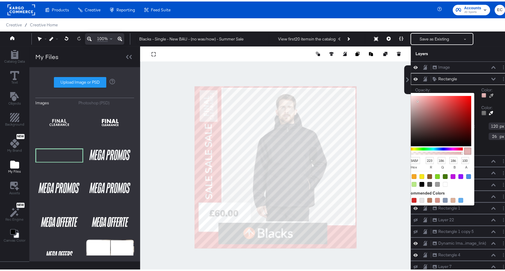
type input "E0BFBF"
type input "224"
type input "191"
type input "FDFDFD"
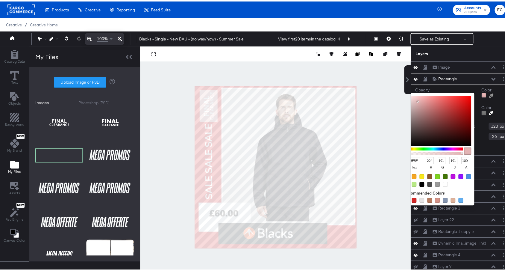
type input "253"
type input "FFFFFF"
type input "255"
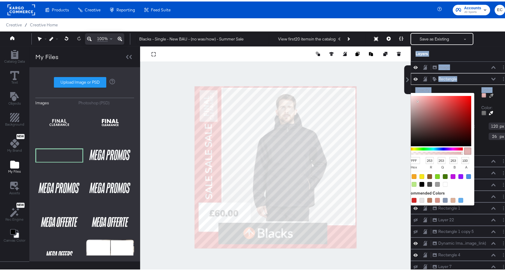
type input "255"
type input "F1F1F1"
type input "241"
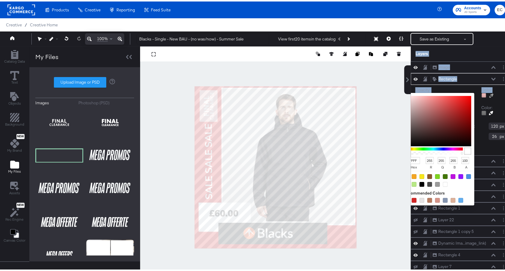
type input "241"
type input "A14949"
type input "161"
type input "73"
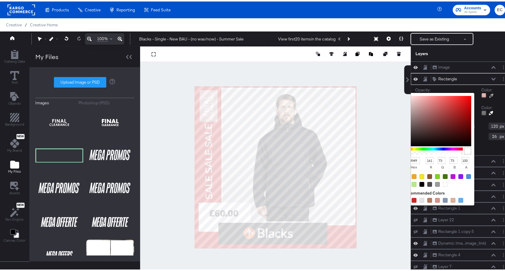
type input "7F0000"
type input "127"
type input "0"
type input "7E0000"
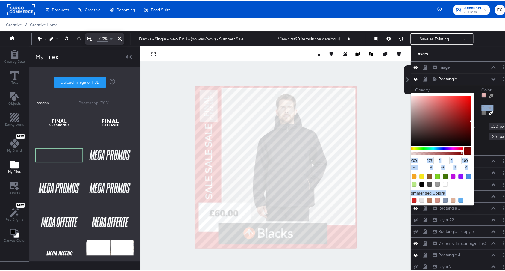
type input "126"
type input "7F0000"
type input "127"
type input "880000"
type input "136"
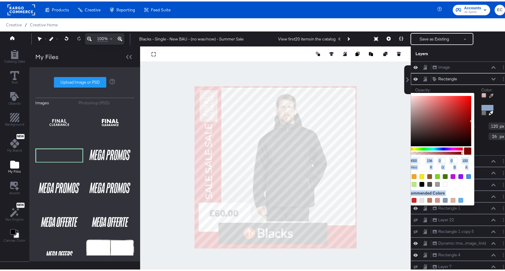
type input "920000"
type input "146"
type input "AB0000"
type input "171"
type input "C80000"
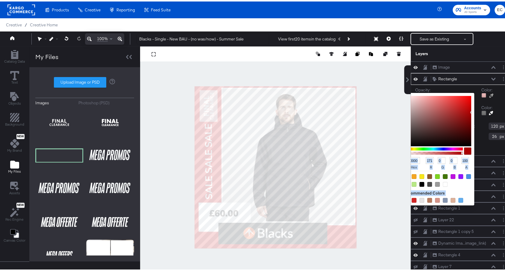
type input "200"
type input "CC0000"
type input "204"
type input "D40000"
type input "212"
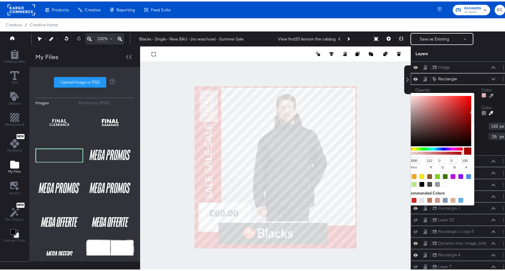
type input "E20303"
type input "226"
type input "3"
type input "EB0909"
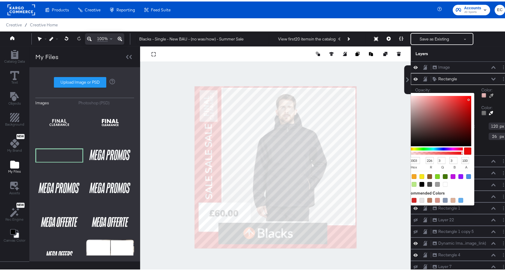
type input "235"
type input "9"
type input "EF0C0C"
type input "239"
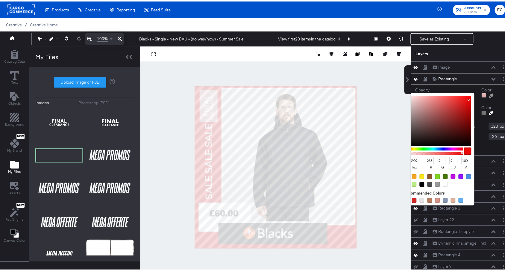
type input "12"
type input "F80E0E"
type input "248"
type input "14"
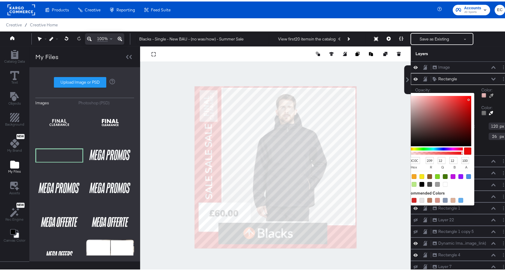
type input "14"
type input "FD1010"
type input "253"
type input "16"
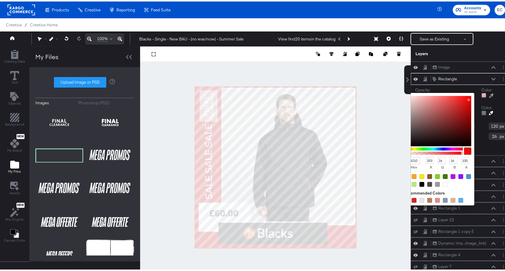
type input "FF1010"
type input "255"
type input "FF0F0F"
type input "15"
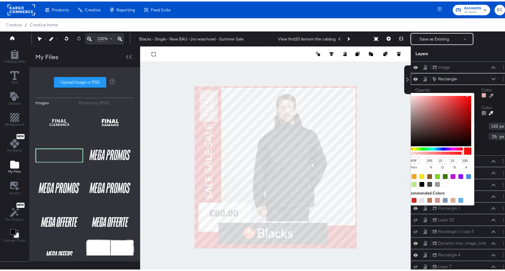
type input "FF0E0E"
type input "14"
type input "FF0C0C"
type input "12"
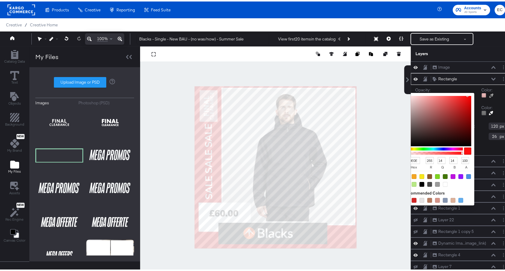
type input "12"
type input "FF0B0B"
type input "11"
type input "FF0A0A"
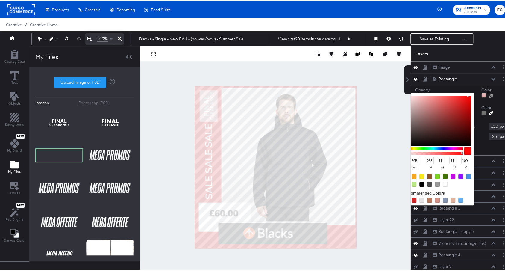
type input "10"
type input "FF0909"
type input "9"
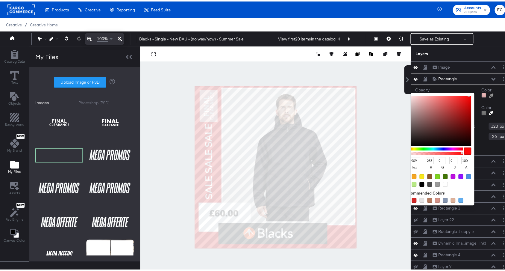
drag, startPoint x: 437, startPoint y: 126, endPoint x: 456, endPoint y: 91, distance: 39.7
click at [456, 91] on div "FF0909 hex 255 r 9 g 9 b 100 a" at bounding box center [437, 147] width 73 height 112
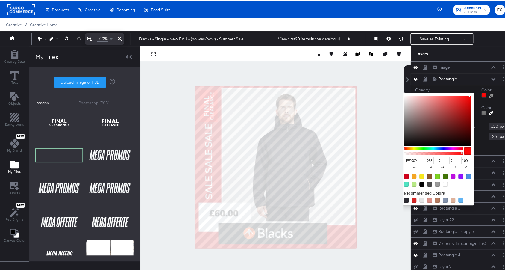
click at [489, 92] on icon at bounding box center [491, 94] width 4 height 4
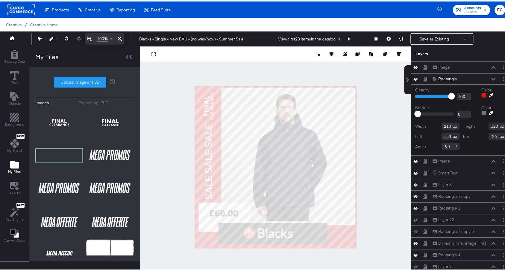
click at [489, 92] on icon at bounding box center [491, 94] width 4 height 4
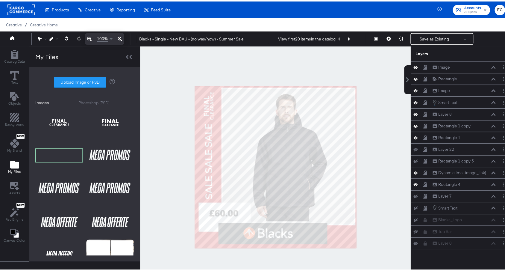
click at [178, 138] on div at bounding box center [275, 165] width 271 height 241
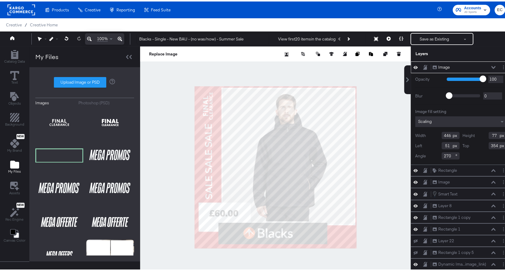
type input "52"
type input "354"
type input "50"
click at [19, 94] on div "Objects" at bounding box center [14, 97] width 13 height 14
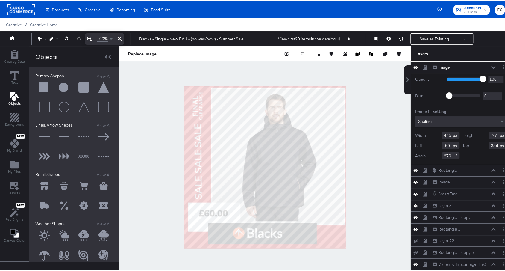
click at [42, 86] on button at bounding box center [44, 86] width 18 height 18
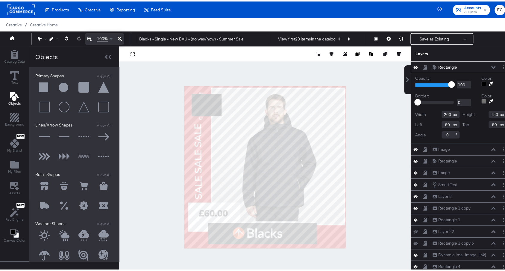
type input "184"
type input "74"
type input "358"
type input "271"
type input "75"
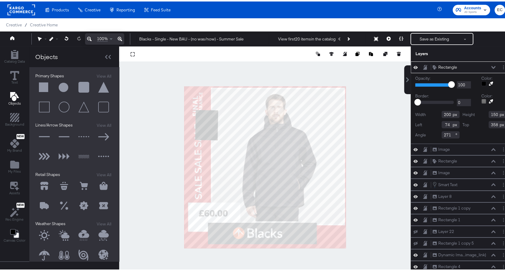
type input "297"
type input "140"
type input "105"
type input "50"
type input "249"
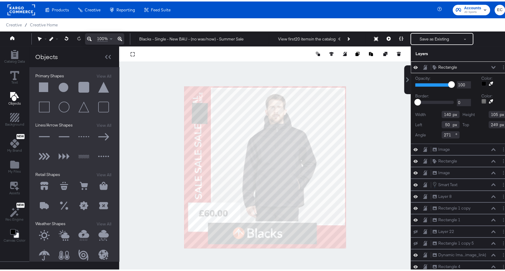
type input "8"
type input "248"
type input "196"
type input "147"
type input "14"
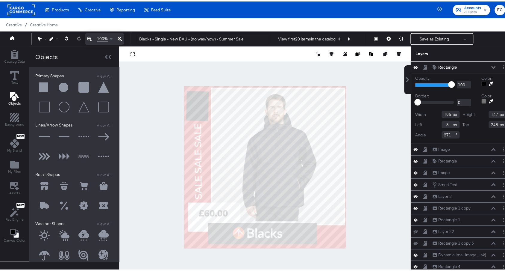
type input "228"
drag, startPoint x: 461, startPoint y: 67, endPoint x: 454, endPoint y: 72, distance: 8.3
click at [456, 87] on div "Rectangle Rectangle Opacity: 1 100 100 Color: Border: 0 71 0 Color: Width 196 H…" at bounding box center [461, 101] width 100 height 82
click at [491, 65] on icon at bounding box center [493, 65] width 4 height 3
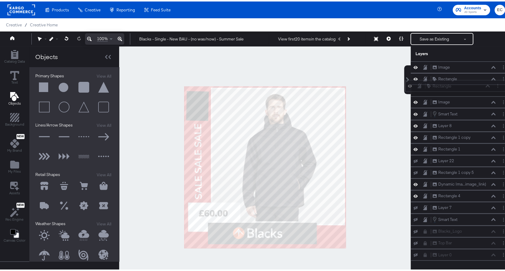
drag, startPoint x: 467, startPoint y: 65, endPoint x: 466, endPoint y: 86, distance: 20.7
click at [466, 86] on div "Rectangle Rectangle" at bounding box center [458, 84] width 63 height 6
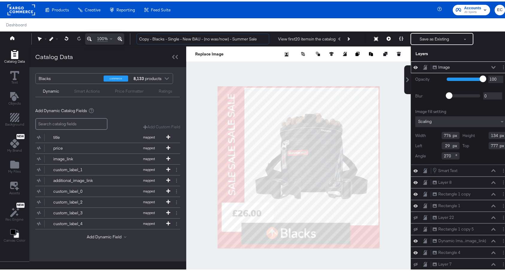
drag, startPoint x: 153, startPoint y: 39, endPoint x: 113, endPoint y: 38, distance: 39.8
click at [113, 38] on div "100% Copy - Blacks - Single - New BAU - (no was/now) - Summer Sale View first 2…" at bounding box center [255, 37] width 511 height 15
click at [247, 37] on input "Blacks - Single - New BAU - (no was/now) - Summer Sale" at bounding box center [202, 37] width 133 height 11
type input "Blacks - Single - New BAU - (no was/now) - Summer Sale"
click at [17, 100] on span "Objects" at bounding box center [14, 101] width 13 height 5
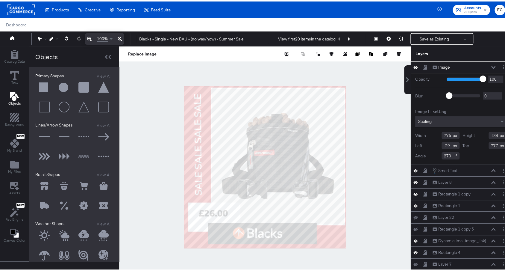
click at [43, 134] on button at bounding box center [44, 135] width 18 height 18
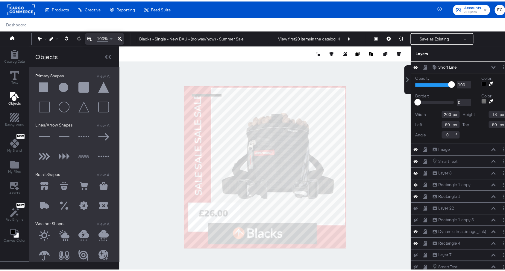
click at [43, 134] on button at bounding box center [44, 135] width 18 height 18
click at [464, 146] on div "Short Line Short Line" at bounding box center [463, 148] width 63 height 6
click at [491, 149] on button at bounding box center [493, 148] width 5 height 4
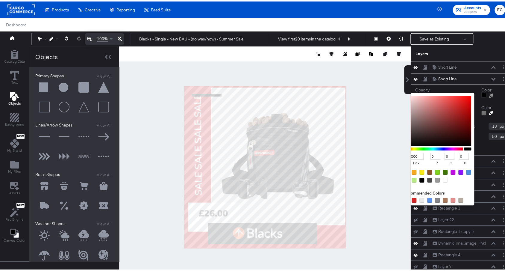
click at [481, 94] on div at bounding box center [483, 93] width 5 height 5
type input "412323"
type input "65"
type input "35"
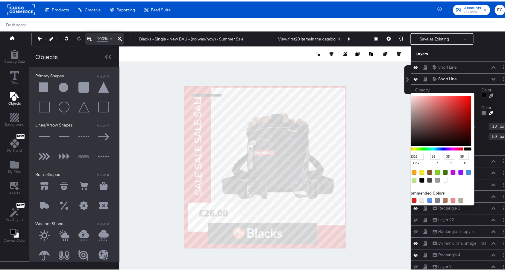
type input "442525"
type input "68"
type input "37"
type input "926D6D"
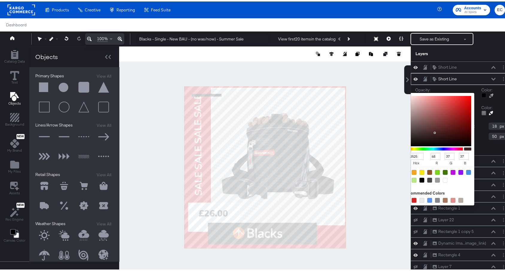
type input "146"
type input "109"
type input "B79A9A"
type input "183"
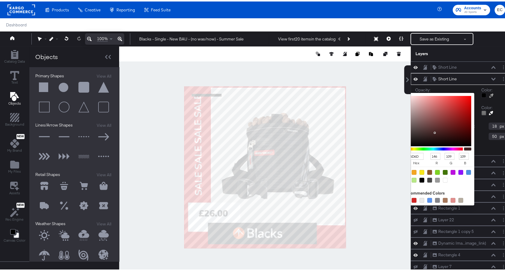
type input "154"
type input "E0D7D7"
type input "224"
type input "215"
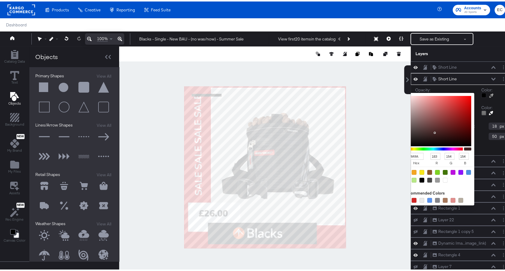
type input "215"
type input "E8E5E5"
type input "232"
type input "229"
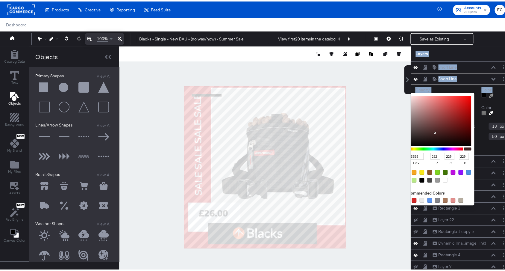
type input "F5F5F5"
type input "245"
type input "FAFAFA"
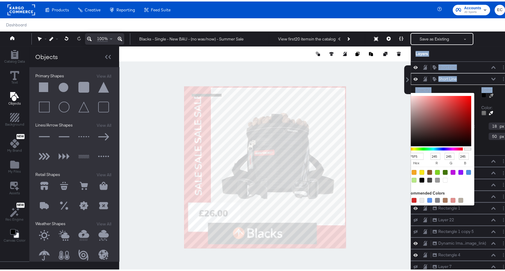
type input "250"
type input "FFFFFF"
type input "255"
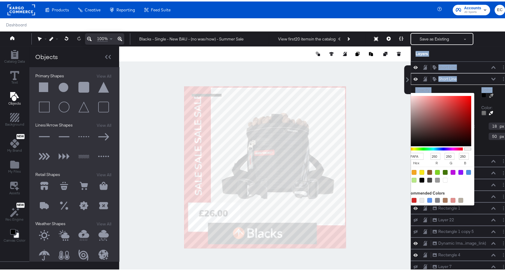
type input "255"
drag, startPoint x: 423, startPoint y: 131, endPoint x: 384, endPoint y: 87, distance: 58.3
click at [384, 60] on div "Catalog Data Text Objects Background New My Brand My Files Assets New Rec Engin…" at bounding box center [255, 52] width 511 height 15
type input "200"
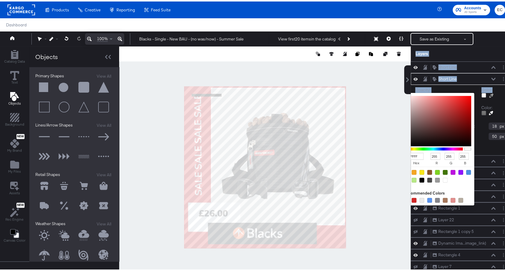
type input "18"
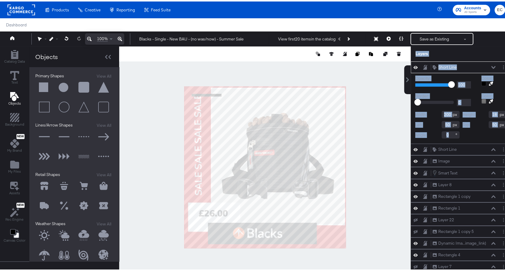
type input "116"
click at [146, 139] on div at bounding box center [265, 165] width 292 height 241
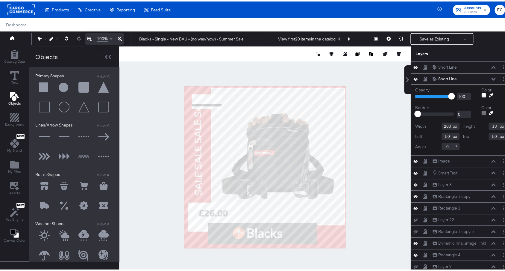
type input "104"
type input "53"
drag, startPoint x: 442, startPoint y: 143, endPoint x: 425, endPoint y: 140, distance: 17.3
click at [425, 141] on div "Angle 0" at bounding box center [437, 144] width 44 height 7
type input "90"
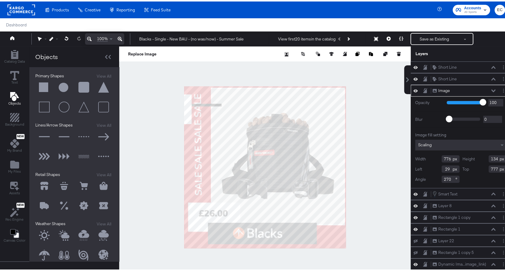
type input "722"
type input "125"
type input "38"
click at [170, 131] on div at bounding box center [265, 165] width 292 height 241
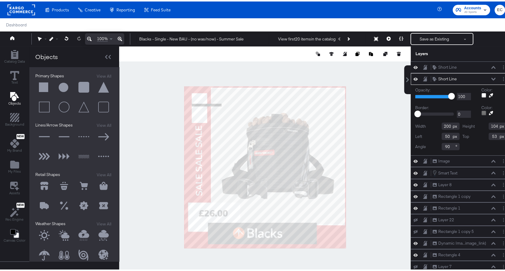
type input "155"
type input "45"
type input "222"
type input "116"
type input "23"
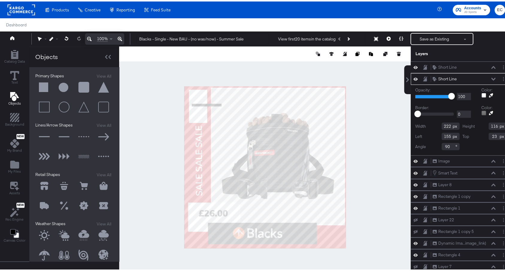
type input "123"
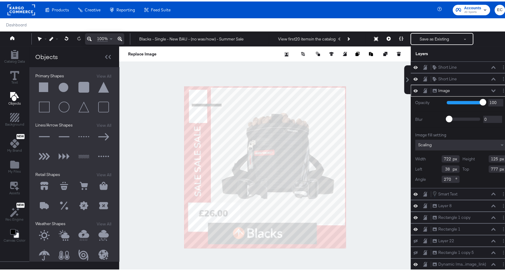
type input "30"
type input "781"
type input "40"
type input "773"
type input "41"
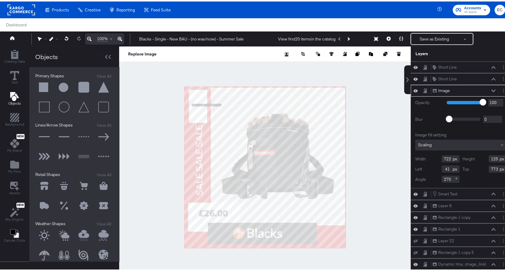
click at [163, 102] on div at bounding box center [265, 165] width 292 height 241
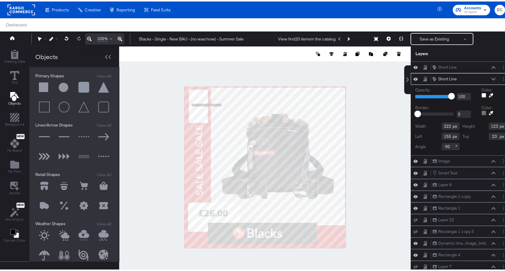
type input "126"
type input "158"
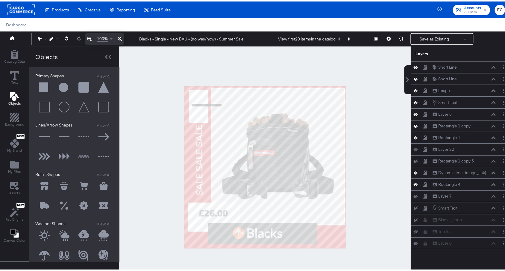
click at [125, 109] on div at bounding box center [265, 165] width 292 height 241
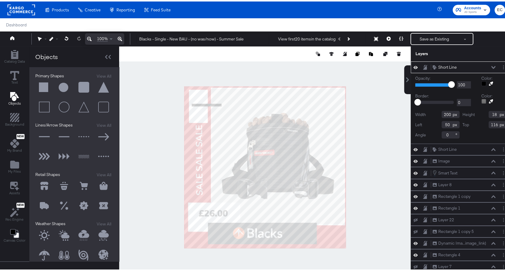
drag, startPoint x: 442, startPoint y: 133, endPoint x: 415, endPoint y: 131, distance: 27.3
click at [415, 131] on div "Angle 0" at bounding box center [437, 133] width 44 height 7
type input "90"
type input "135"
type input "163"
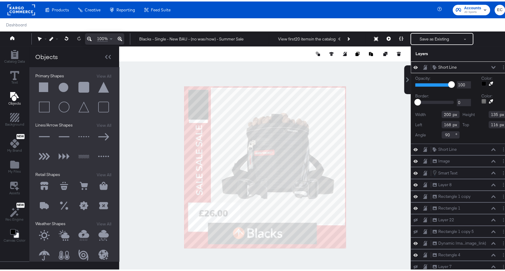
type input "23"
type input "182"
type input "123"
type input "40"
drag, startPoint x: 434, startPoint y: 112, endPoint x: 446, endPoint y: 115, distance: 12.6
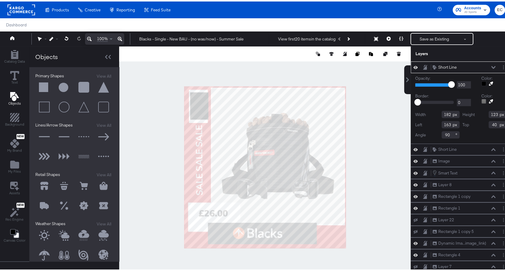
click at [446, 115] on div "Width 182" at bounding box center [437, 112] width 44 height 7
type input "220"
click at [442, 121] on input "163" at bounding box center [451, 122] width 18 height 7
type input "103"
click at [153, 104] on div at bounding box center [265, 165] width 292 height 241
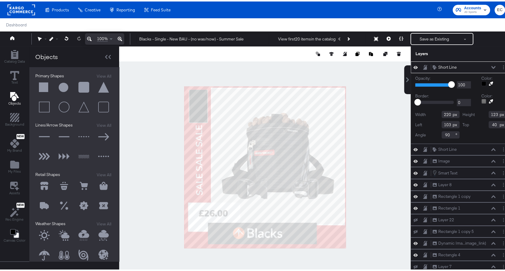
type input "157"
type input "23"
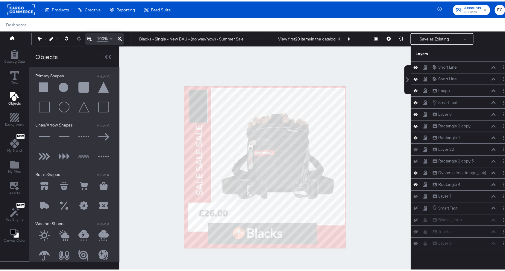
click at [139, 107] on div at bounding box center [265, 165] width 292 height 241
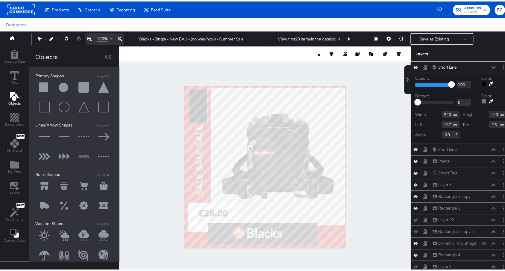
click at [442, 113] on input "220" at bounding box center [451, 112] width 18 height 7
type input "210"
drag, startPoint x: 437, startPoint y: 122, endPoint x: 442, endPoint y: 122, distance: 4.8
click at [442, 122] on input "157" at bounding box center [451, 122] width 18 height 7
click at [489, 111] on input "123" at bounding box center [498, 112] width 18 height 7
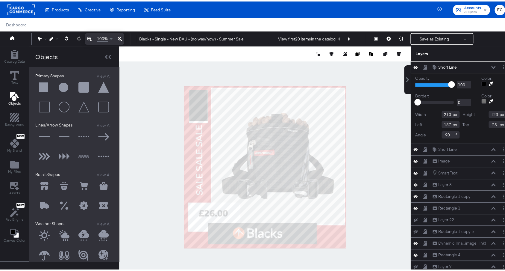
click at [489, 113] on input "123" at bounding box center [498, 112] width 18 height 7
type input "110"
type input "150"
type input "28"
click at [163, 112] on div at bounding box center [265, 165] width 292 height 241
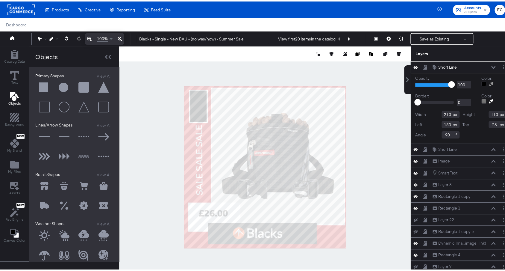
click at [489, 81] on icon at bounding box center [491, 82] width 4 height 4
click at [183, 168] on div at bounding box center [264, 165] width 291 height 241
type input "210"
type input "110"
click at [149, 166] on div at bounding box center [265, 165] width 292 height 241
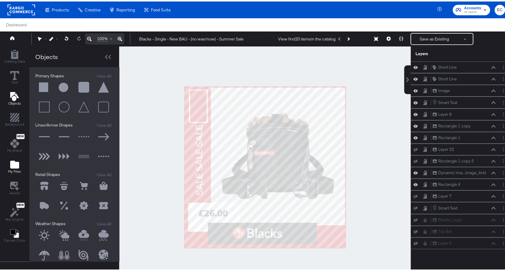
click at [20, 164] on button "My Files" at bounding box center [14, 165] width 20 height 17
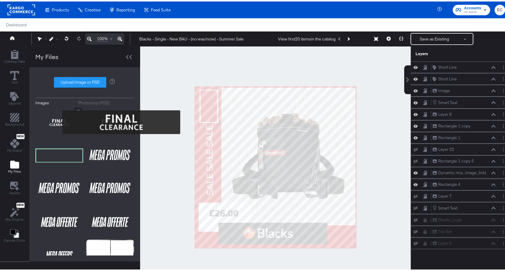
click at [58, 120] on img at bounding box center [59, 121] width 48 height 30
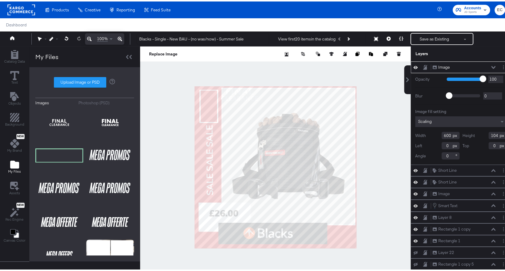
type input "172"
type input "250"
type input "524"
type input "270"
type input "482"
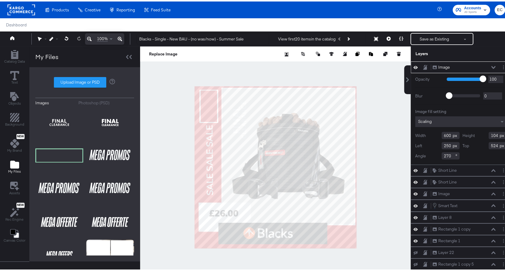
type input "84"
type input "249"
type input "406"
type input "44"
type input "374"
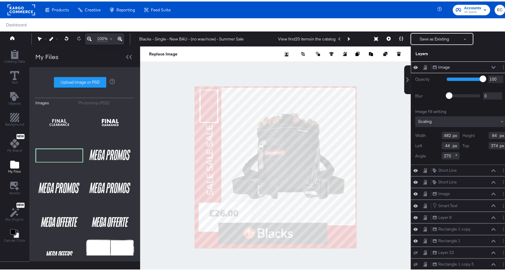
type input "435"
type input "75"
type input "51"
type input "327"
type input "59"
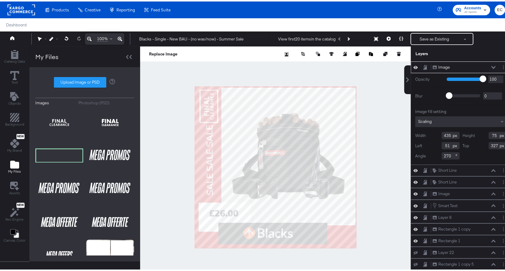
type input "351"
click at [157, 125] on div at bounding box center [275, 165] width 271 height 241
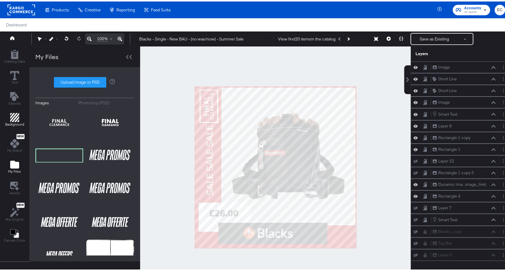
click at [9, 116] on div "Background" at bounding box center [14, 118] width 19 height 14
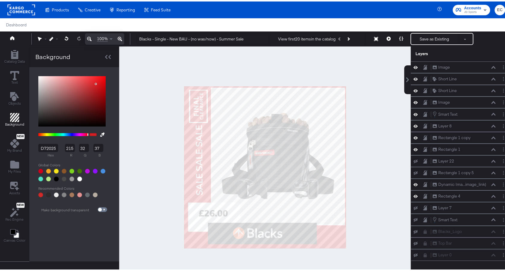
click at [48, 145] on input "D72025" at bounding box center [48, 146] width 20 height 8
paste input "e30613"
type input "e30613"
type input "227"
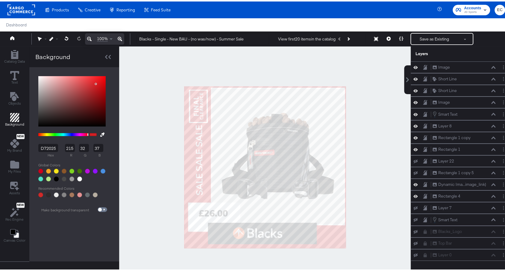
type input "6"
type input "19"
type input "E30613"
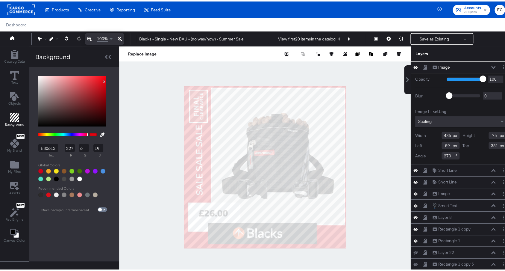
click at [143, 122] on div at bounding box center [265, 165] width 292 height 241
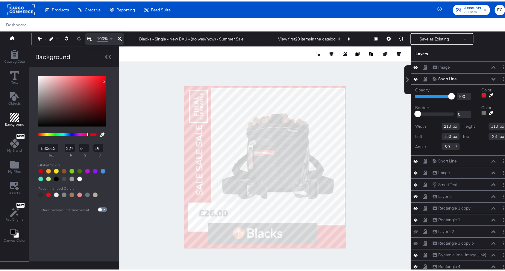
click at [489, 94] on icon at bounding box center [491, 94] width 4 height 4
click at [185, 172] on div at bounding box center [264, 165] width 291 height 241
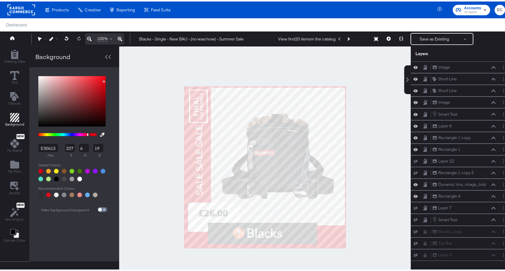
click at [131, 157] on div at bounding box center [265, 165] width 292 height 241
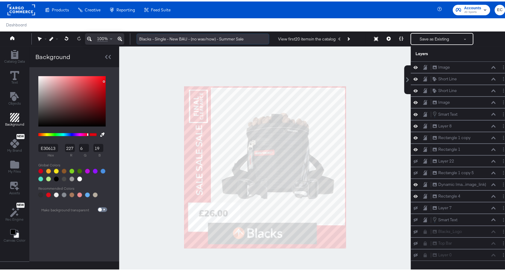
click at [255, 38] on input "Blacks - Single - New BAU - (no was/now) - Summer Sale" at bounding box center [202, 37] width 133 height 11
type input "Blacks - Single - New BAU - (no was/now) - Summer Sale - Final Clearance"
click at [376, 99] on div at bounding box center [265, 165] width 292 height 241
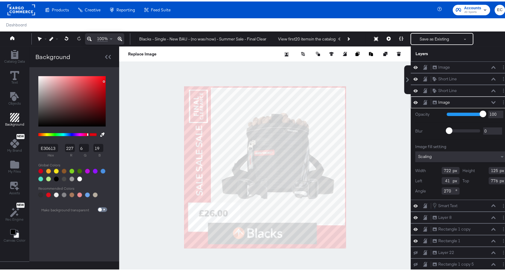
type input "777"
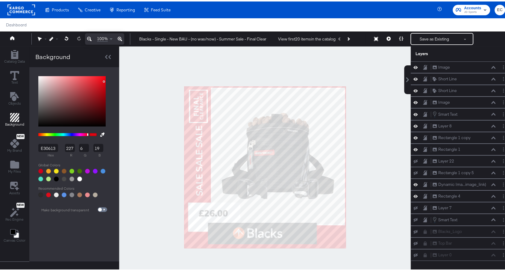
click at [393, 134] on div at bounding box center [265, 165] width 292 height 241
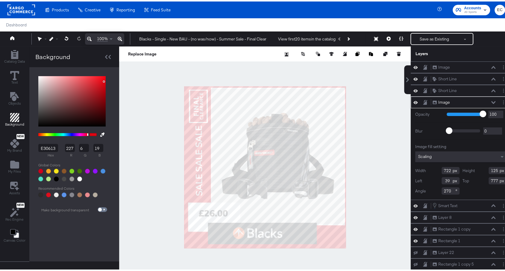
type input "38"
click at [380, 134] on div at bounding box center [265, 165] width 292 height 241
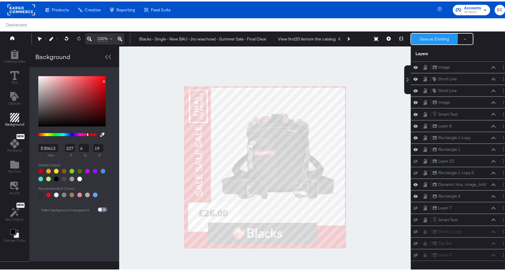
click at [433, 35] on button "Save as Existing" at bounding box center [434, 37] width 47 height 11
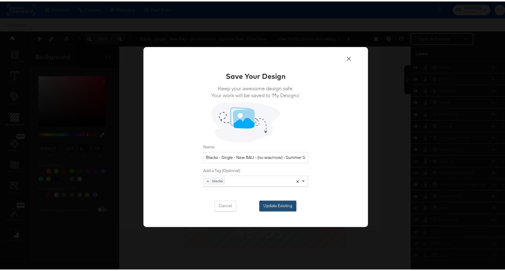
click at [275, 202] on button "Update Existing" at bounding box center [277, 204] width 37 height 11
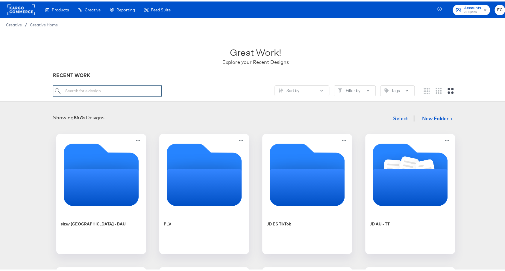
click at [146, 85] on input "search" at bounding box center [107, 89] width 108 height 11
type input "bl"
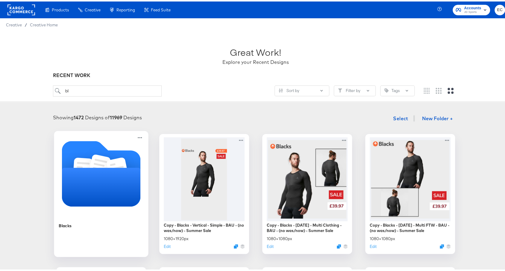
click at [109, 180] on icon "Folder" at bounding box center [101, 185] width 79 height 39
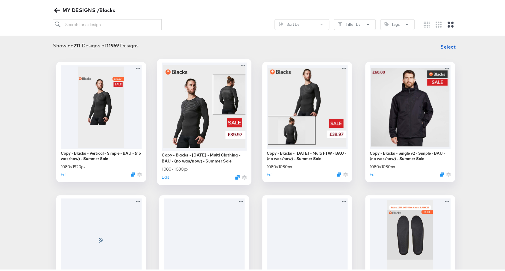
scroll to position [66, 0]
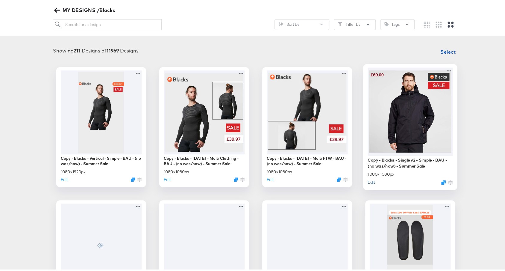
click at [368, 180] on button "Edit" at bounding box center [371, 181] width 7 height 6
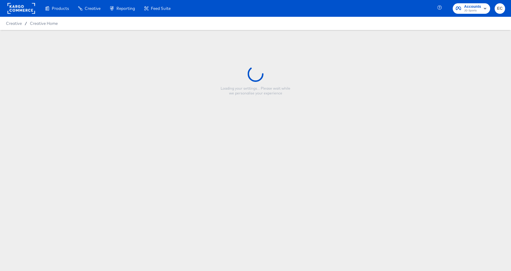
type input "Copy - Blacks - Single v2 - Simple - BAU - (no was/now) - Summer Sale"
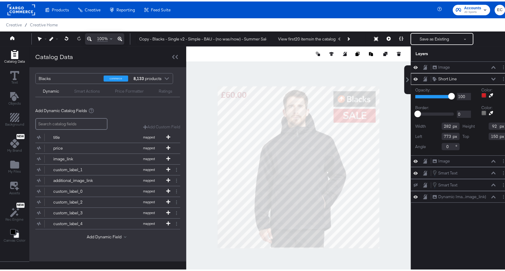
click at [481, 92] on div at bounding box center [483, 93] width 5 height 5
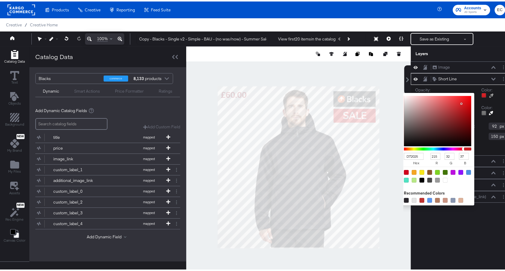
click at [404, 154] on input "D72025" at bounding box center [414, 154] width 20 height 7
paste input "e30613"
type input "e30613"
type input "227"
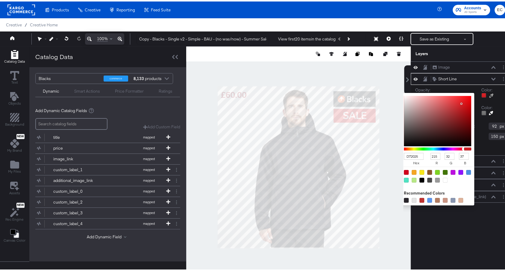
type input "6"
type input "19"
type input "237"
type input "240"
type input "242"
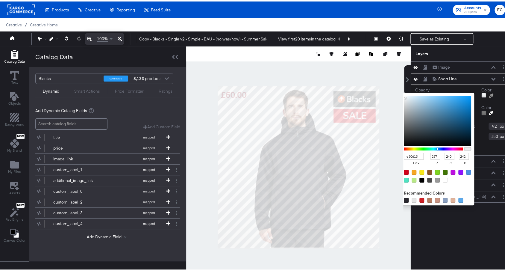
click at [198, 139] on div at bounding box center [298, 165] width 224 height 241
click at [201, 131] on div at bounding box center [298, 165] width 224 height 241
click at [410, 155] on input "e30613" at bounding box center [414, 154] width 20 height 7
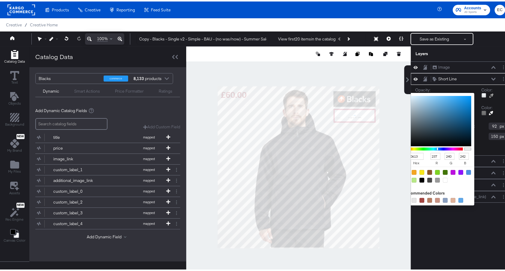
click at [490, 75] on div "Short Line Short Line" at bounding box center [465, 77] width 67 height 6
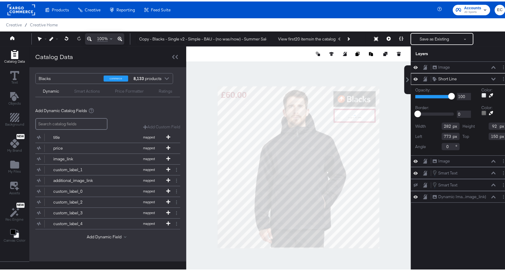
click at [486, 75] on div "Short Line Short Line" at bounding box center [463, 77] width 63 height 6
click at [491, 64] on button at bounding box center [493, 66] width 5 height 4
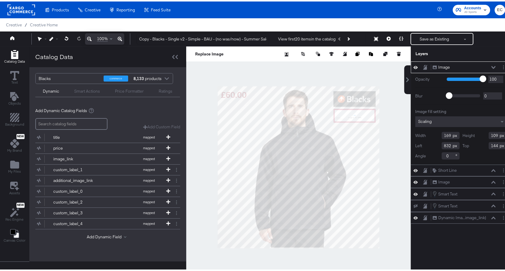
click at [491, 64] on button at bounding box center [493, 66] width 5 height 4
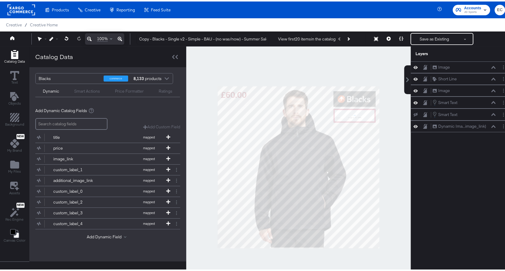
click at [382, 173] on div at bounding box center [298, 165] width 224 height 241
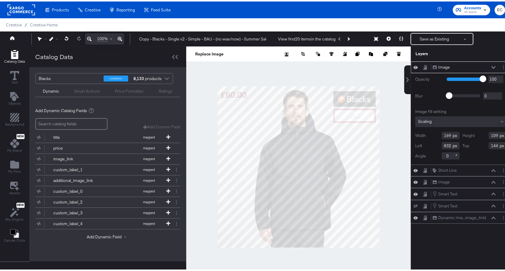
type input "838"
type input "242"
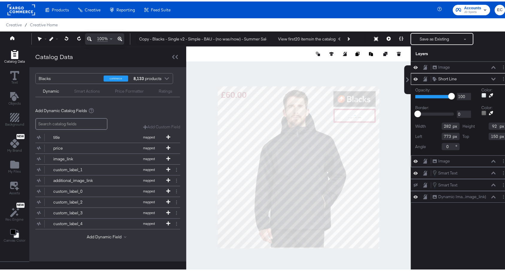
click at [413, 159] on icon at bounding box center [415, 159] width 4 height 5
click at [413, 159] on icon at bounding box center [415, 160] width 4 height 4
click at [413, 77] on icon at bounding box center [415, 77] width 4 height 3
click at [413, 77] on icon at bounding box center [415, 77] width 4 height 4
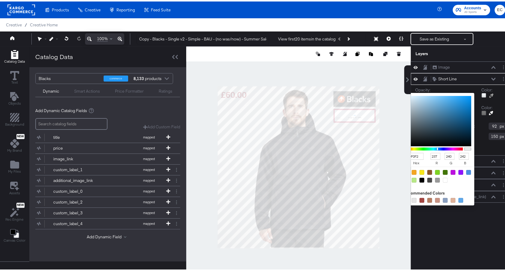
click at [481, 93] on div at bounding box center [483, 93] width 5 height 5
click at [412, 151] on input "EDF0F2" at bounding box center [414, 154] width 20 height 7
paste input "e30613"
type input "e30613"
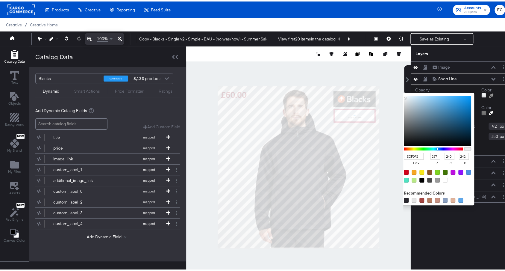
type input "227"
type input "6"
type input "19"
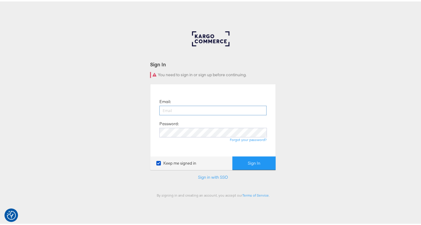
click at [222, 113] on input "email" at bounding box center [212, 109] width 107 height 10
drag, startPoint x: 236, startPoint y: 105, endPoint x: 235, endPoint y: 113, distance: 8.4
click at [235, 112] on input "email" at bounding box center [212, 109] width 107 height 10
type input "[PERSON_NAME][EMAIL_ADDRESS][PERSON_NAME][DOMAIN_NAME]"
click at [135, 133] on div "Sign In You need to sign in or sign up before continuing. Email: [PERSON_NAME][…" at bounding box center [213, 179] width 426 height 299
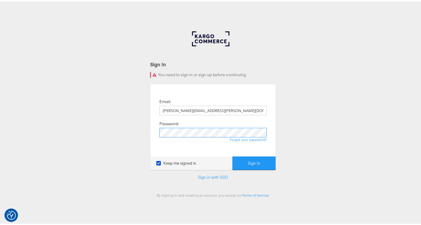
click at [232, 155] on button "Sign In" at bounding box center [253, 161] width 43 height 13
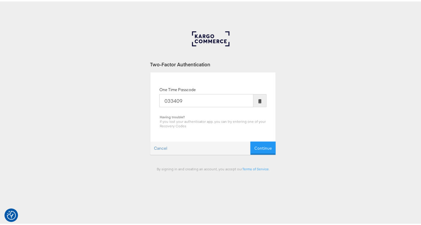
type input "033409"
click at [250, 140] on button "Continue" at bounding box center [262, 146] width 25 height 13
